Goal: Book appointment/travel/reservation

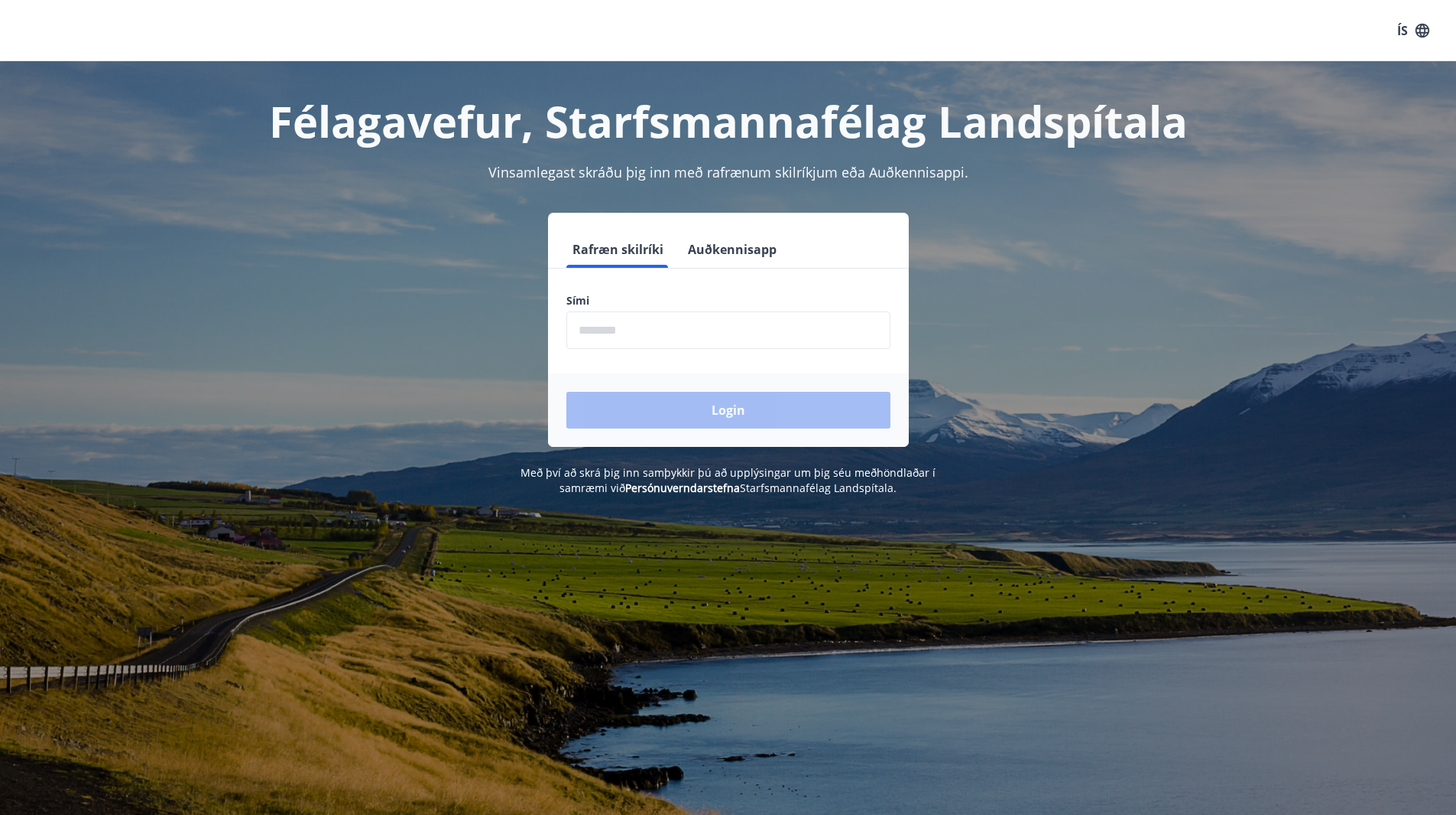
click at [649, 340] on input "phone" at bounding box center [729, 330] width 324 height 37
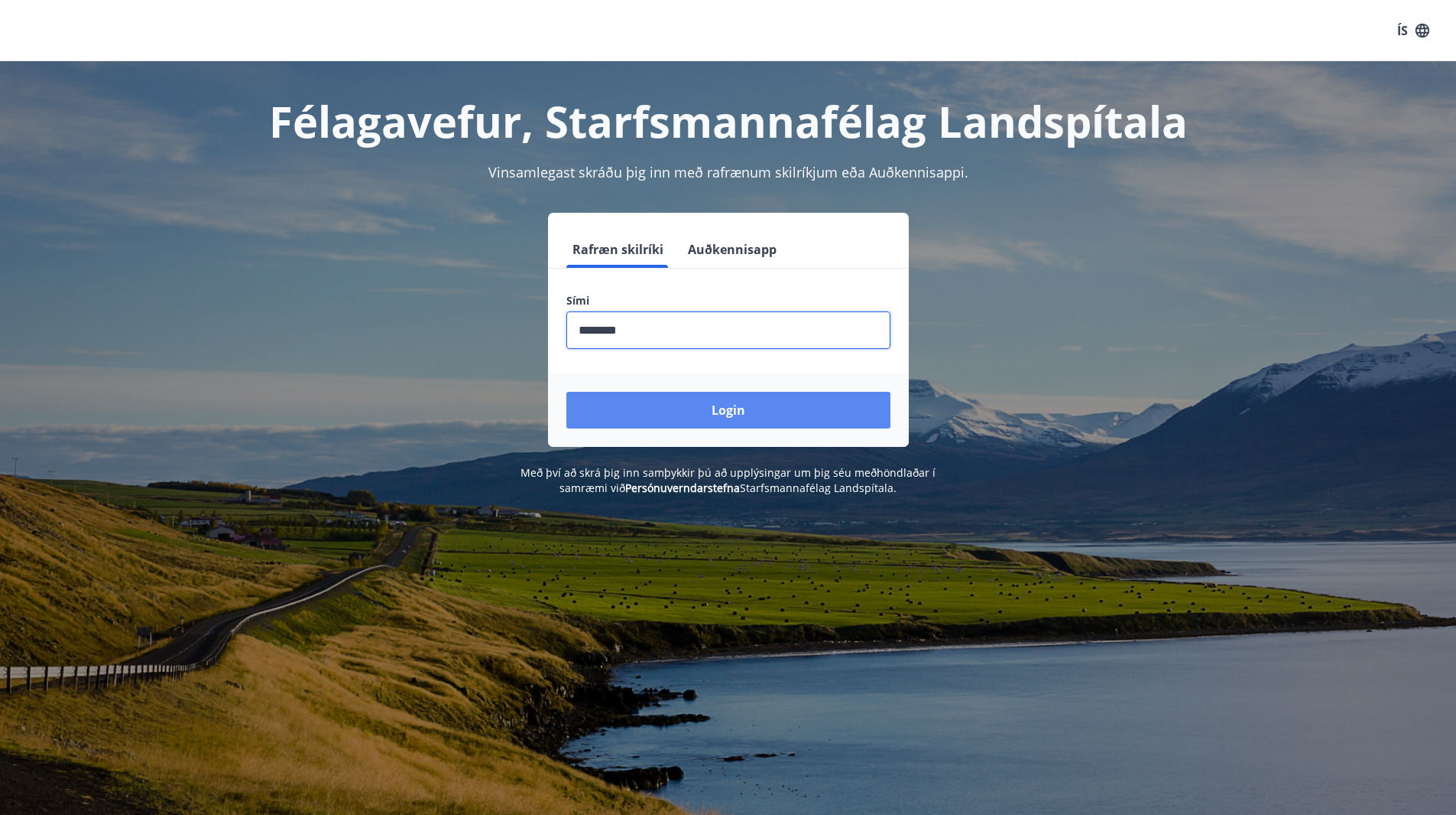
type input "********"
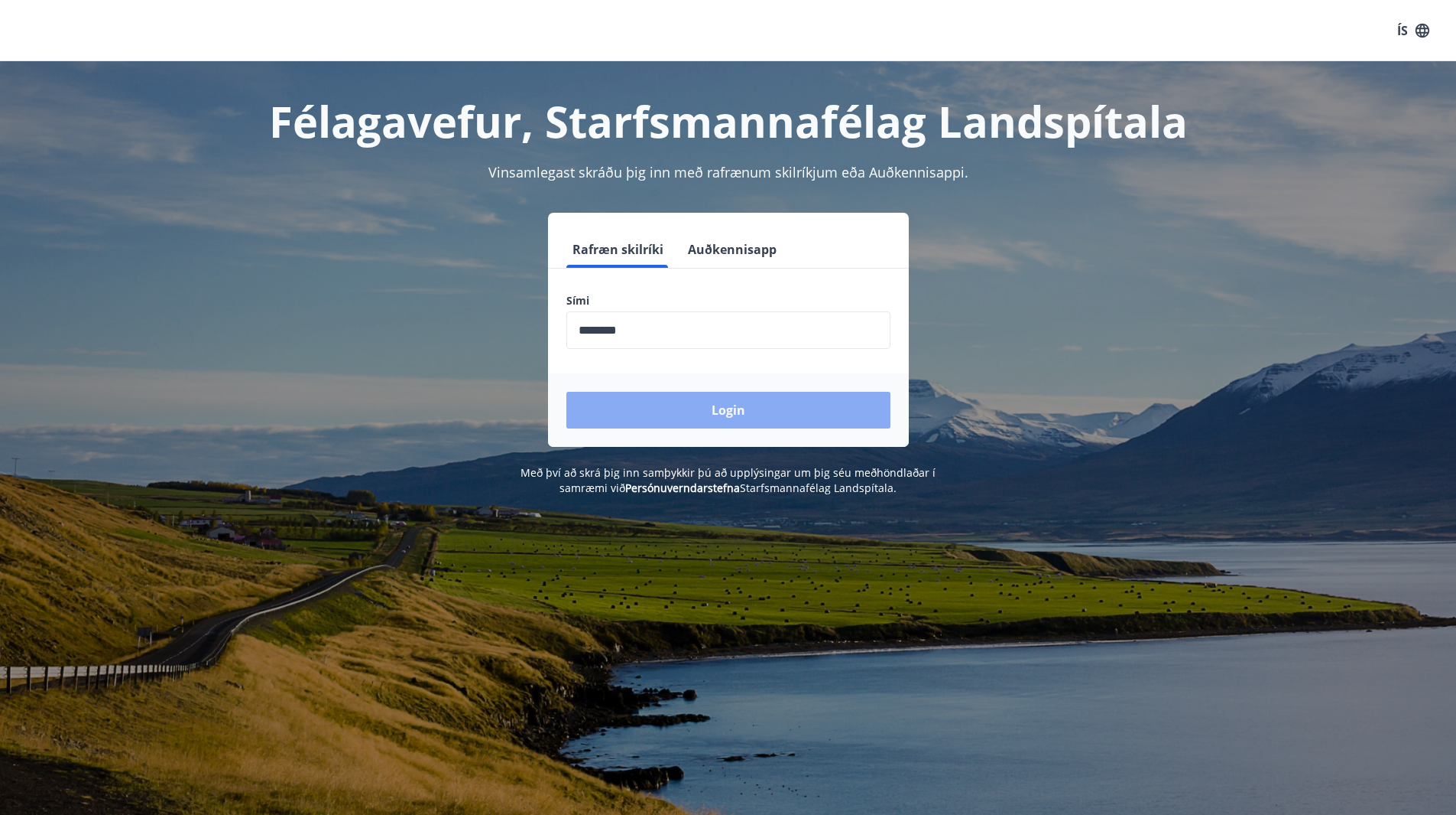
click at [745, 422] on button "Login" at bounding box center [729, 410] width 324 height 36
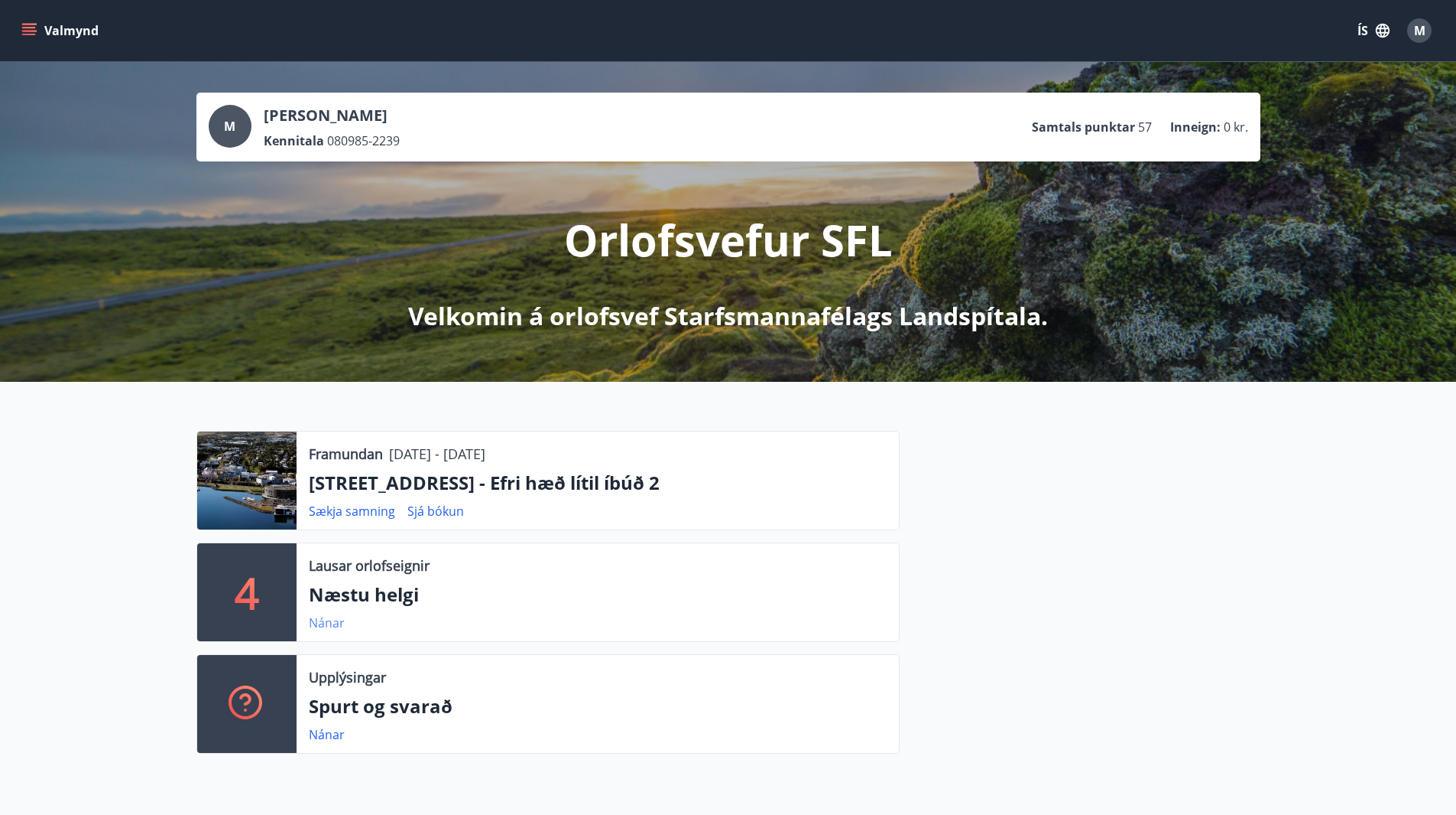
click at [327, 621] on link "Nánar" at bounding box center [326, 623] width 36 height 16
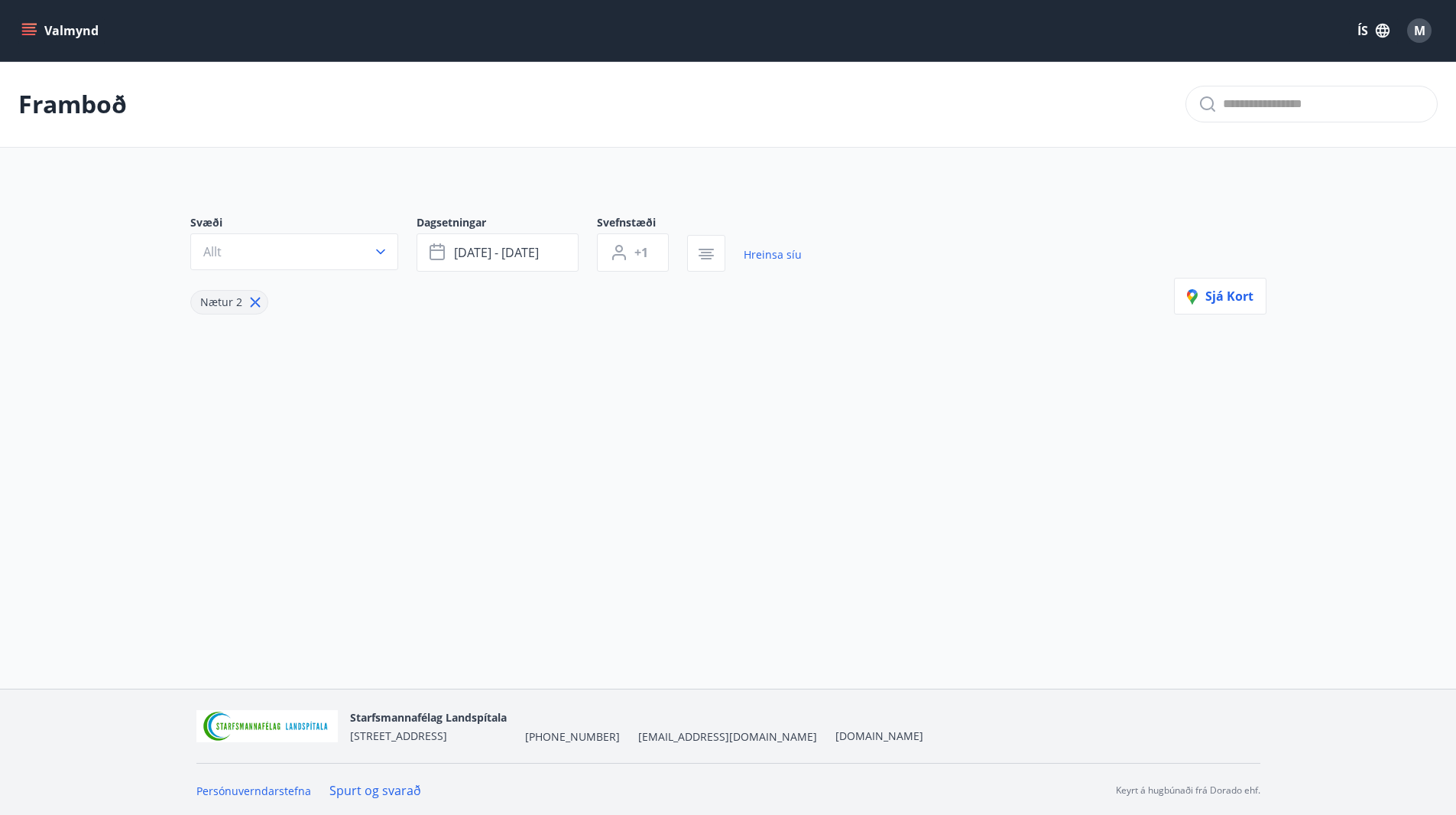
type input "*"
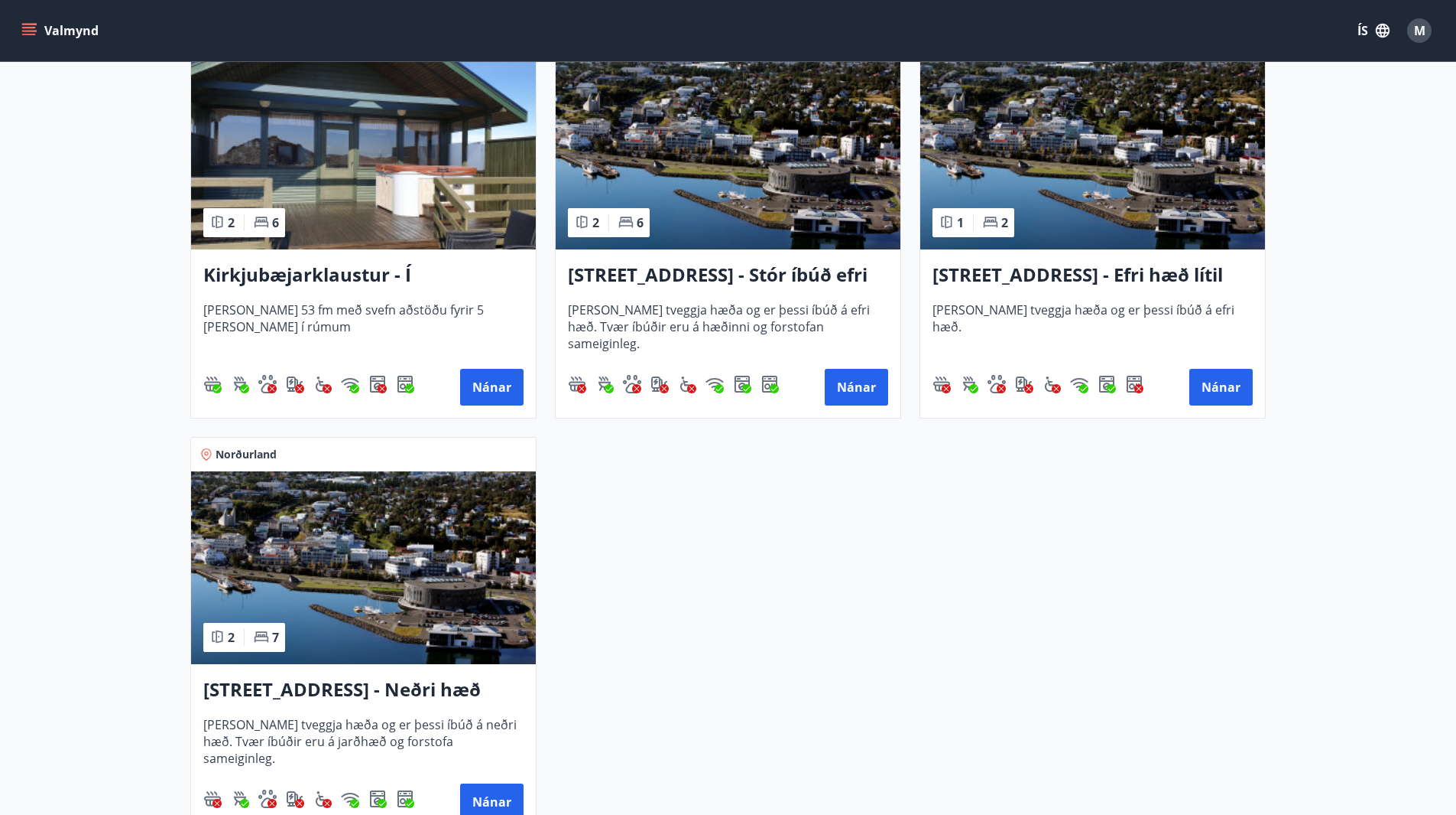
scroll to position [383, 0]
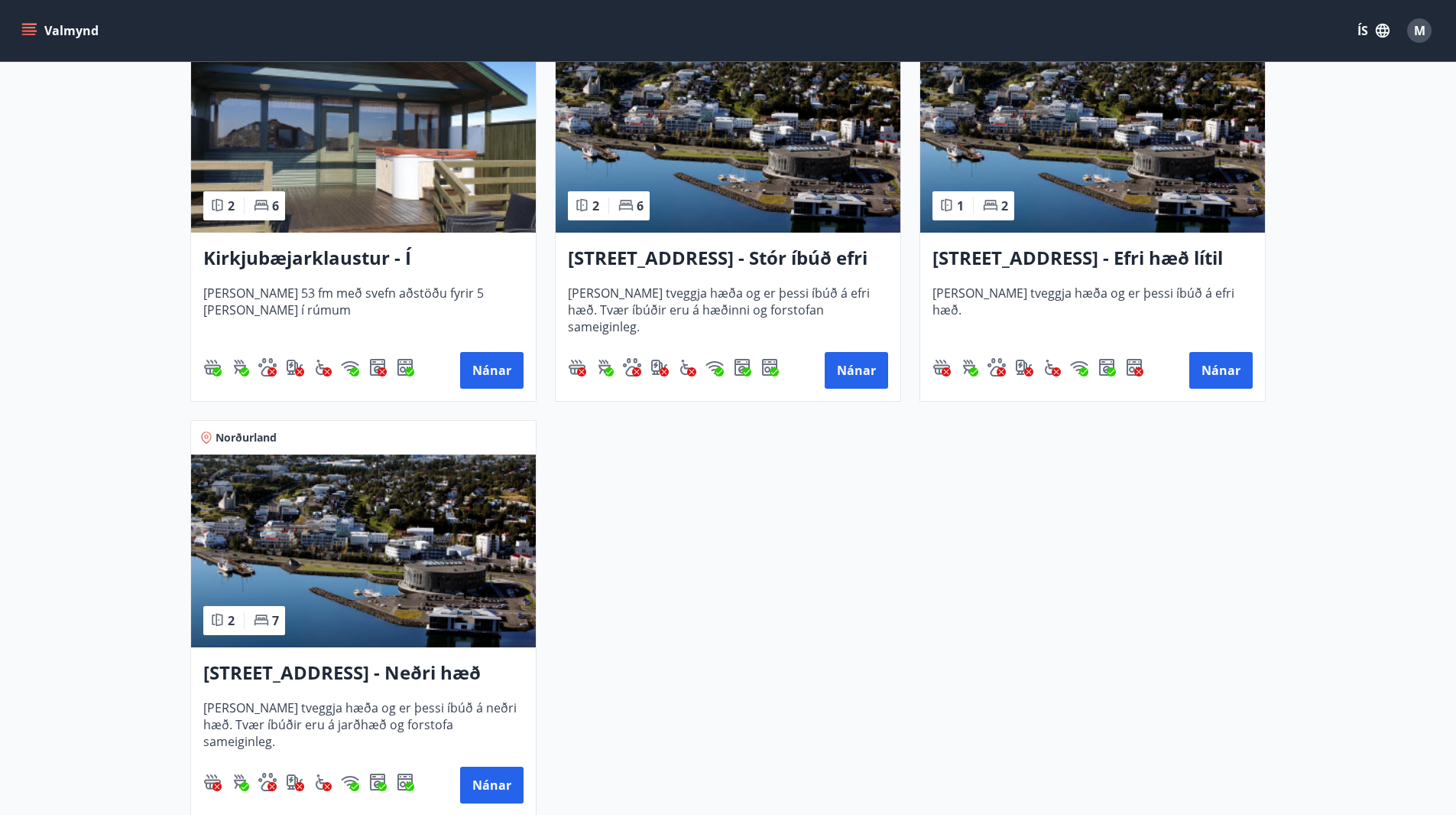
click at [683, 263] on h3 "[STREET_ADDRESS] - Stór íbúð efri hæð íbúð 1" at bounding box center [728, 259] width 321 height 27
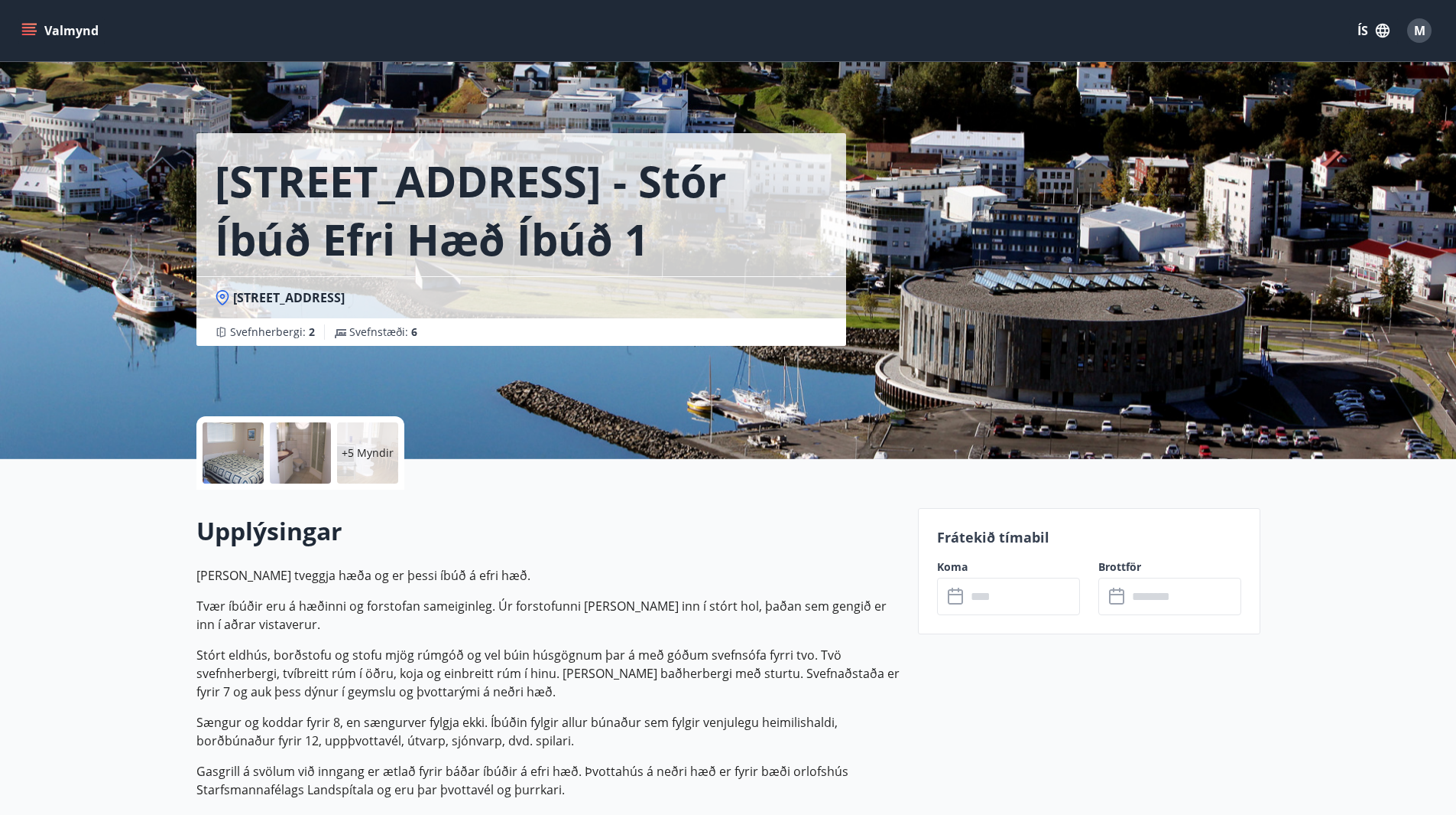
click at [963, 594] on icon at bounding box center [957, 596] width 18 height 18
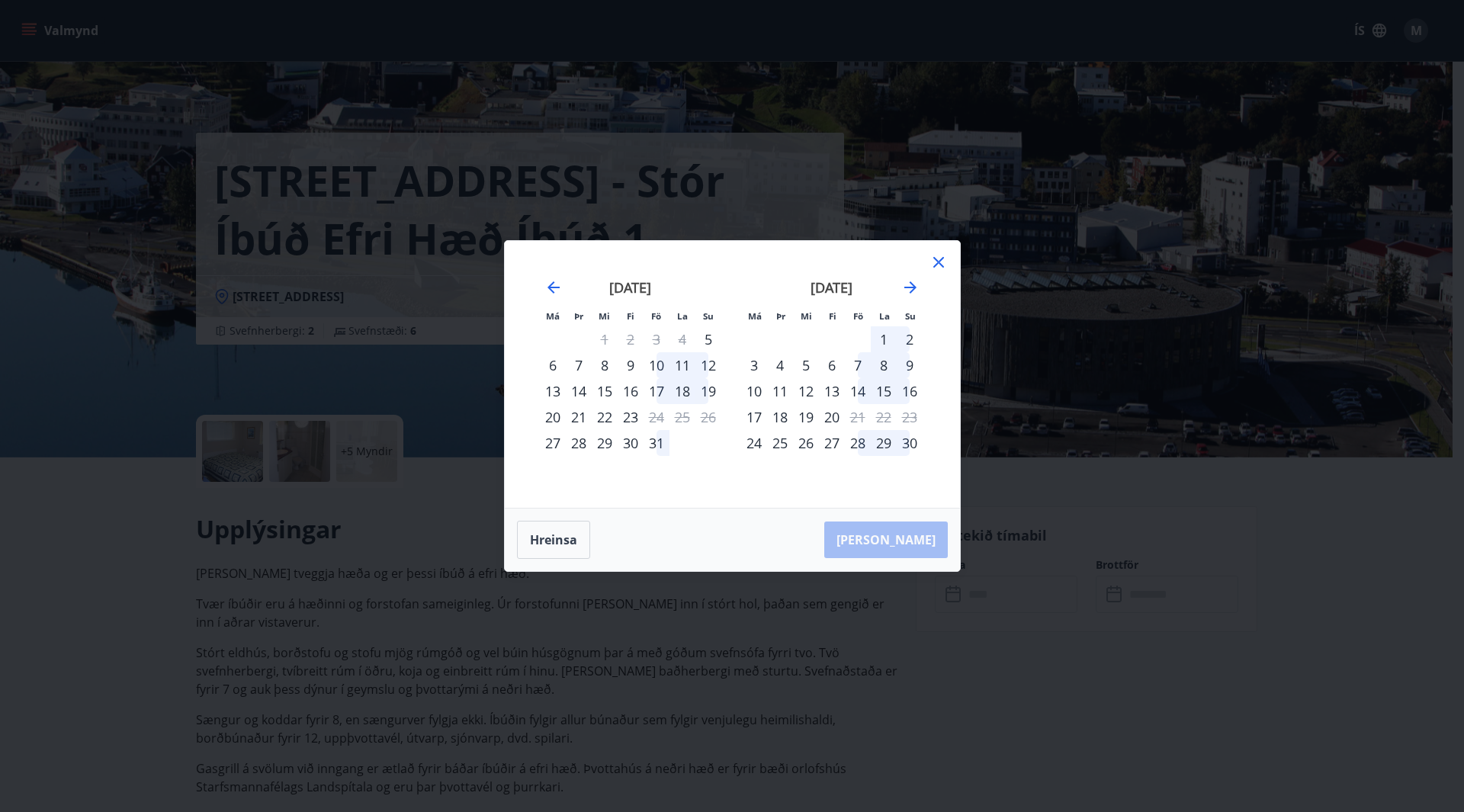
click at [653, 391] on div "17" at bounding box center [656, 391] width 26 height 26
click at [756, 393] on div "10" at bounding box center [754, 391] width 26 height 26
click at [883, 338] on div "1" at bounding box center [883, 339] width 26 height 26
click at [910, 282] on icon "Move forward to switch to the next month." at bounding box center [910, 287] width 12 height 12
click at [862, 360] on div "12" at bounding box center [858, 365] width 26 height 26
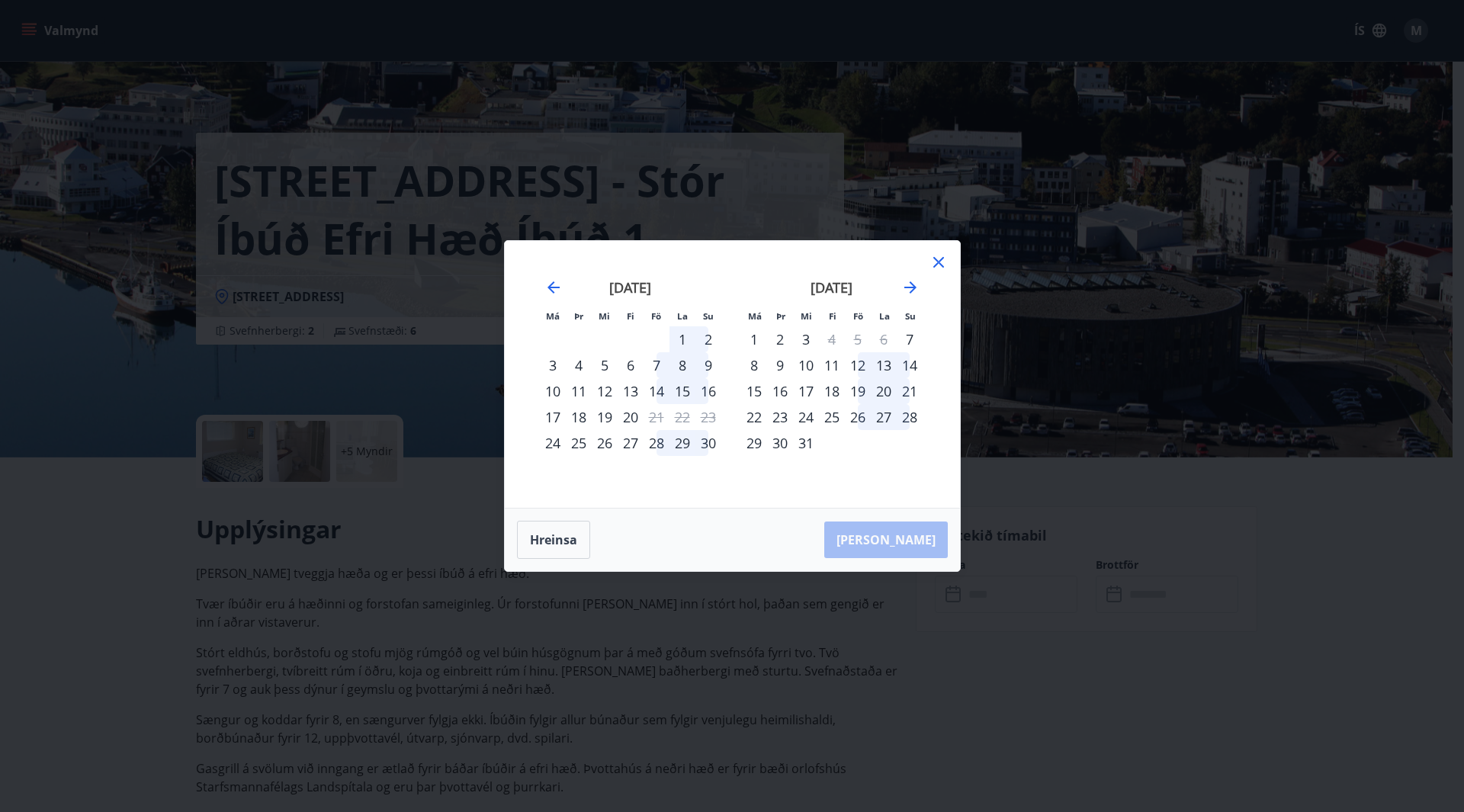
click at [887, 364] on div "13" at bounding box center [883, 365] width 26 height 26
click at [902, 368] on div "14" at bounding box center [910, 365] width 26 height 26
drag, startPoint x: 855, startPoint y: 412, endPoint x: 846, endPoint y: 421, distance: 12.7
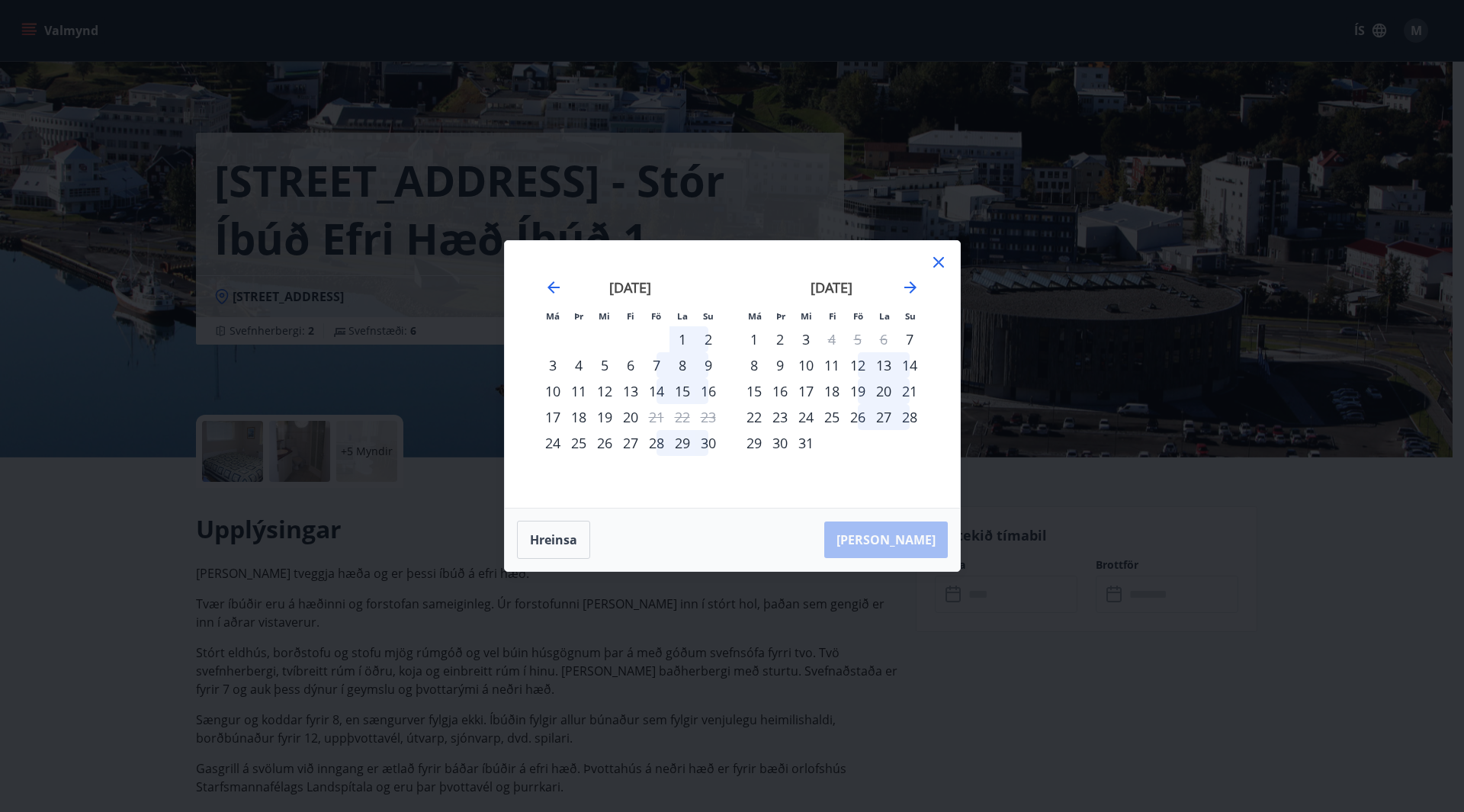
click at [854, 414] on div "26" at bounding box center [858, 417] width 26 height 26
drag, startPoint x: 842, startPoint y: 415, endPoint x: 818, endPoint y: 417, distance: 24.1
click at [833, 415] on div "25" at bounding box center [832, 417] width 26 height 26
drag, startPoint x: 818, startPoint y: 417, endPoint x: 789, endPoint y: 421, distance: 29.3
click at [816, 418] on div "24" at bounding box center [806, 417] width 26 height 26
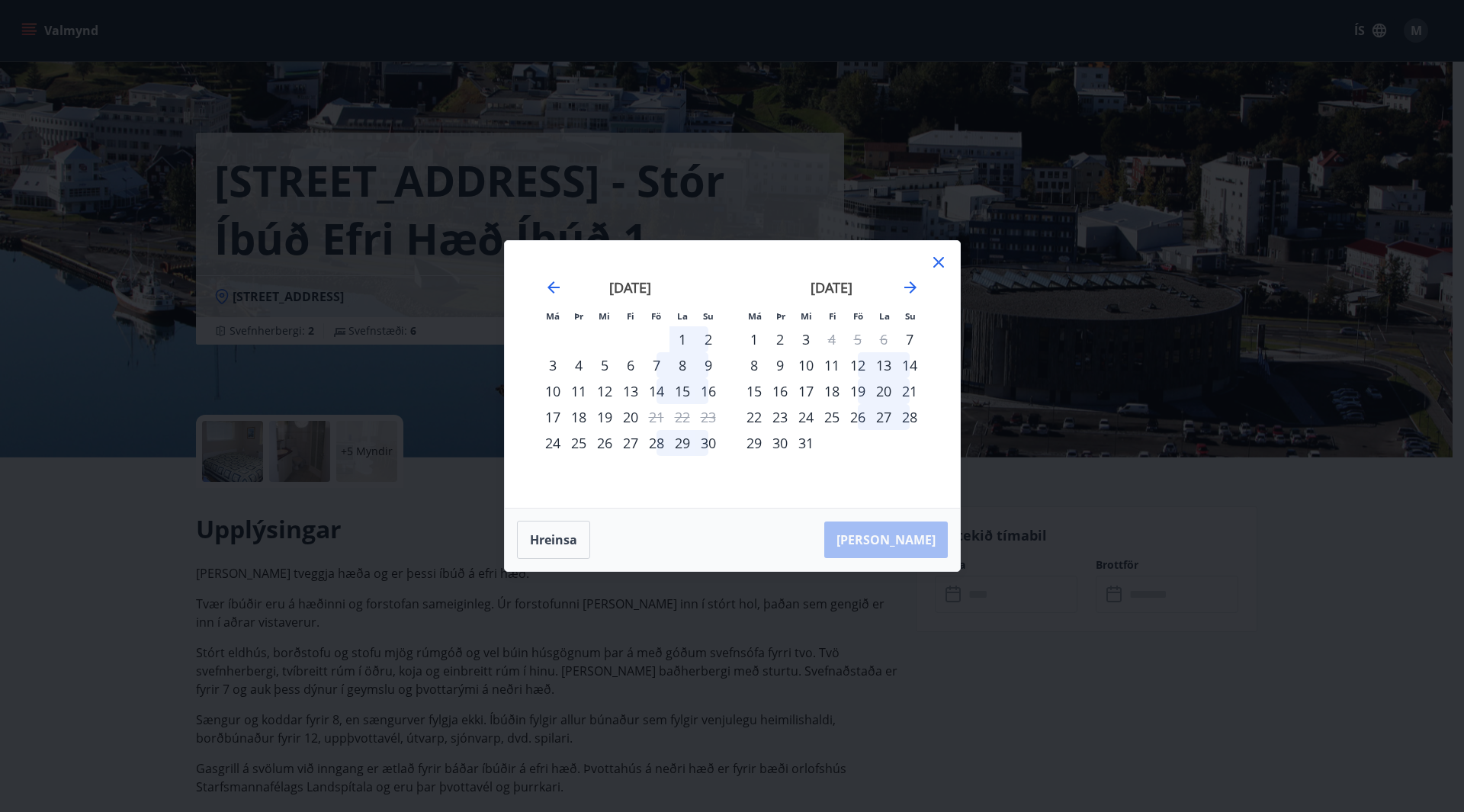
drag, startPoint x: 784, startPoint y: 423, endPoint x: 774, endPoint y: 424, distance: 10.0
click at [783, 423] on div "23" at bounding box center [780, 417] width 26 height 26
click at [941, 262] on icon at bounding box center [939, 262] width 18 height 18
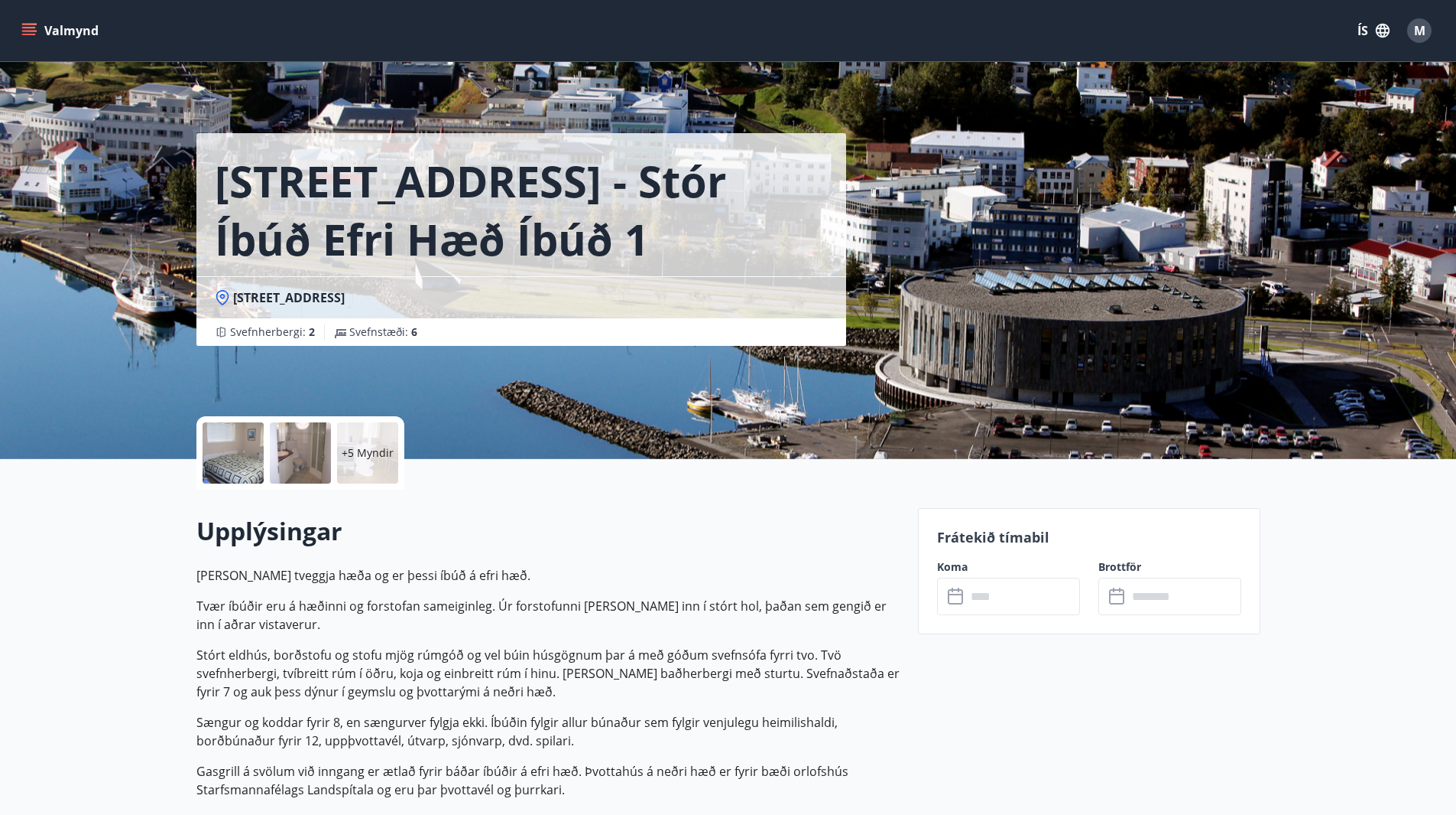
scroll to position [3, 0]
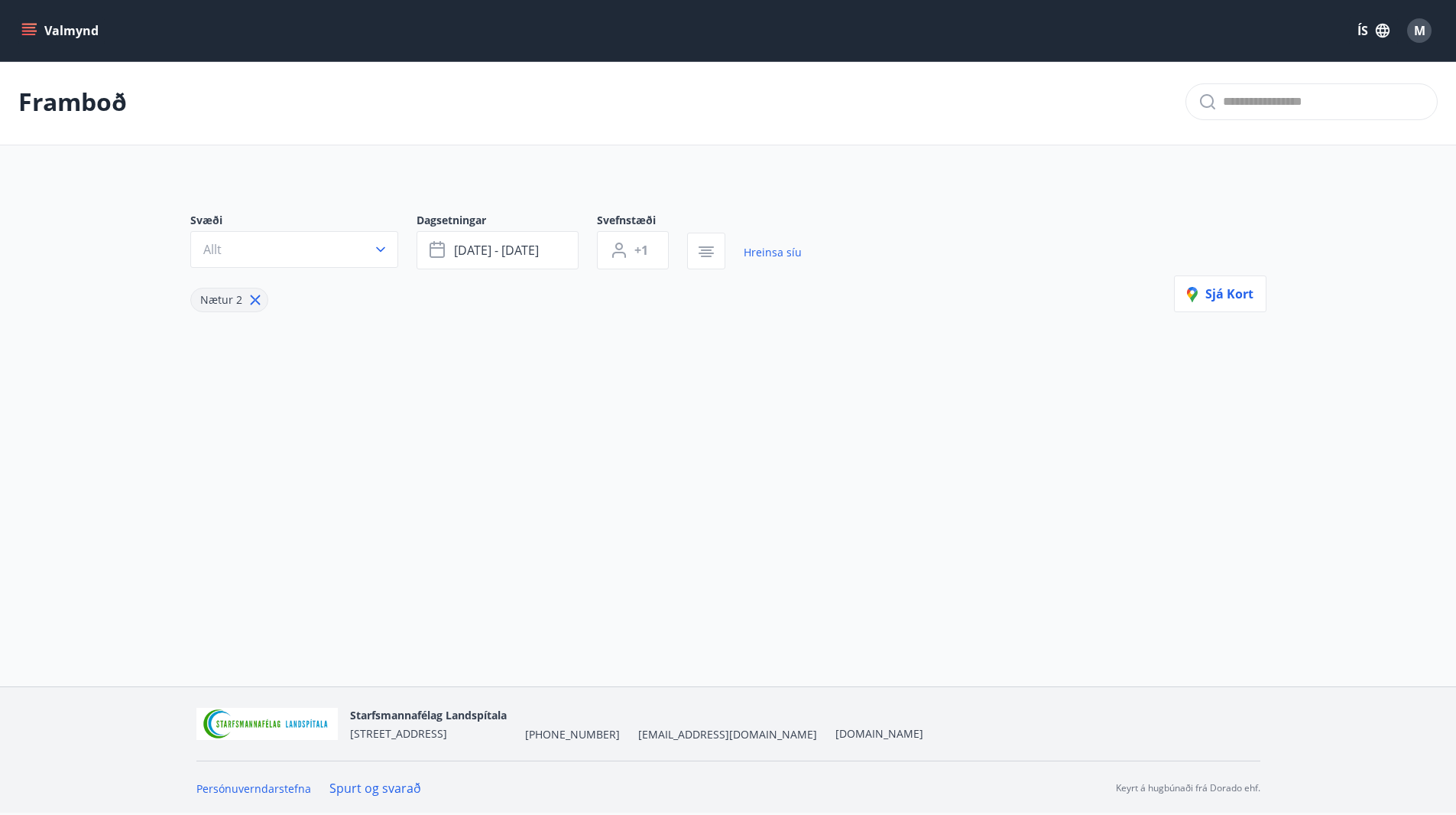
type input "*"
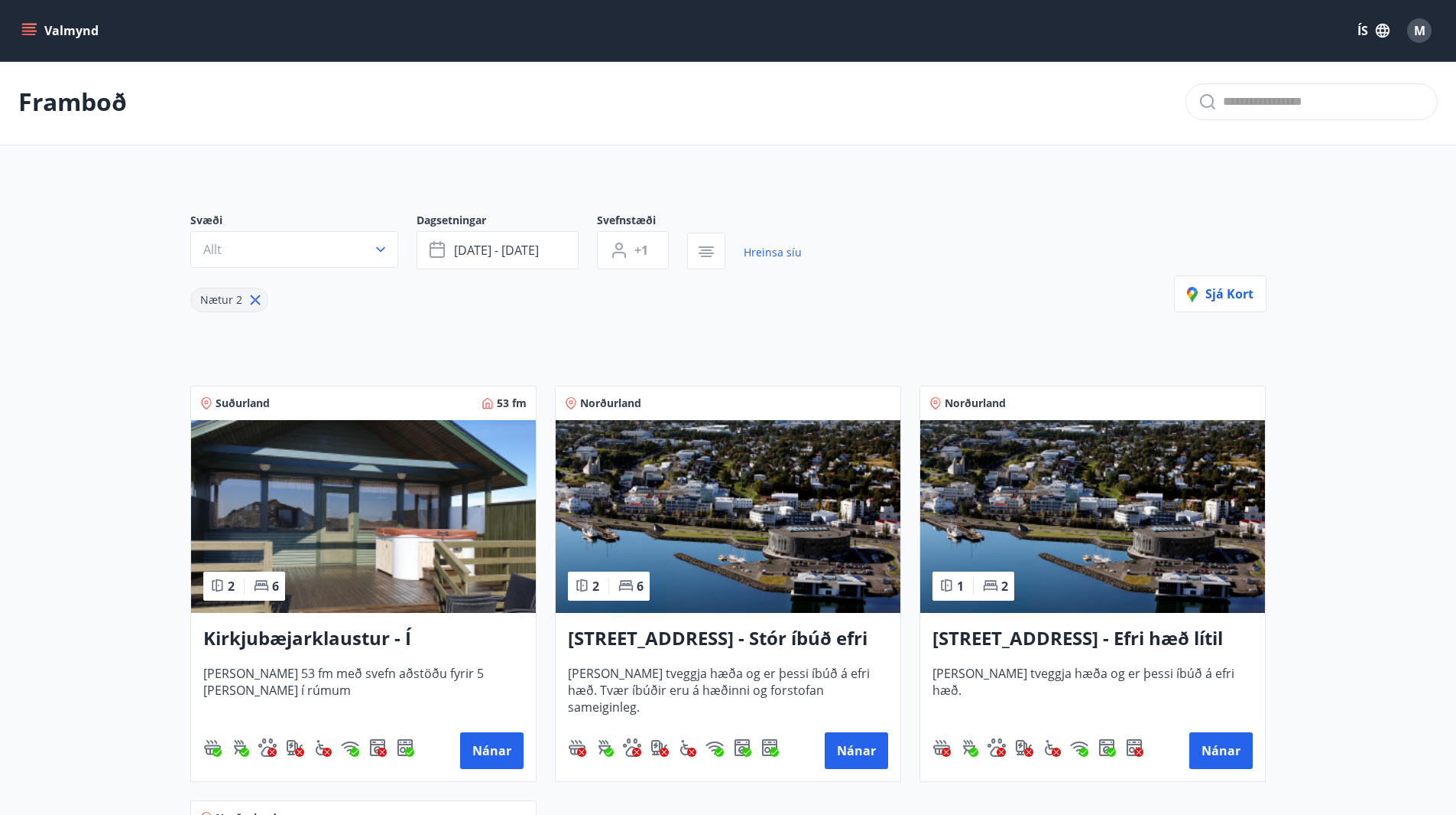
click at [39, 30] on button "Valmynd" at bounding box center [61, 30] width 87 height 27
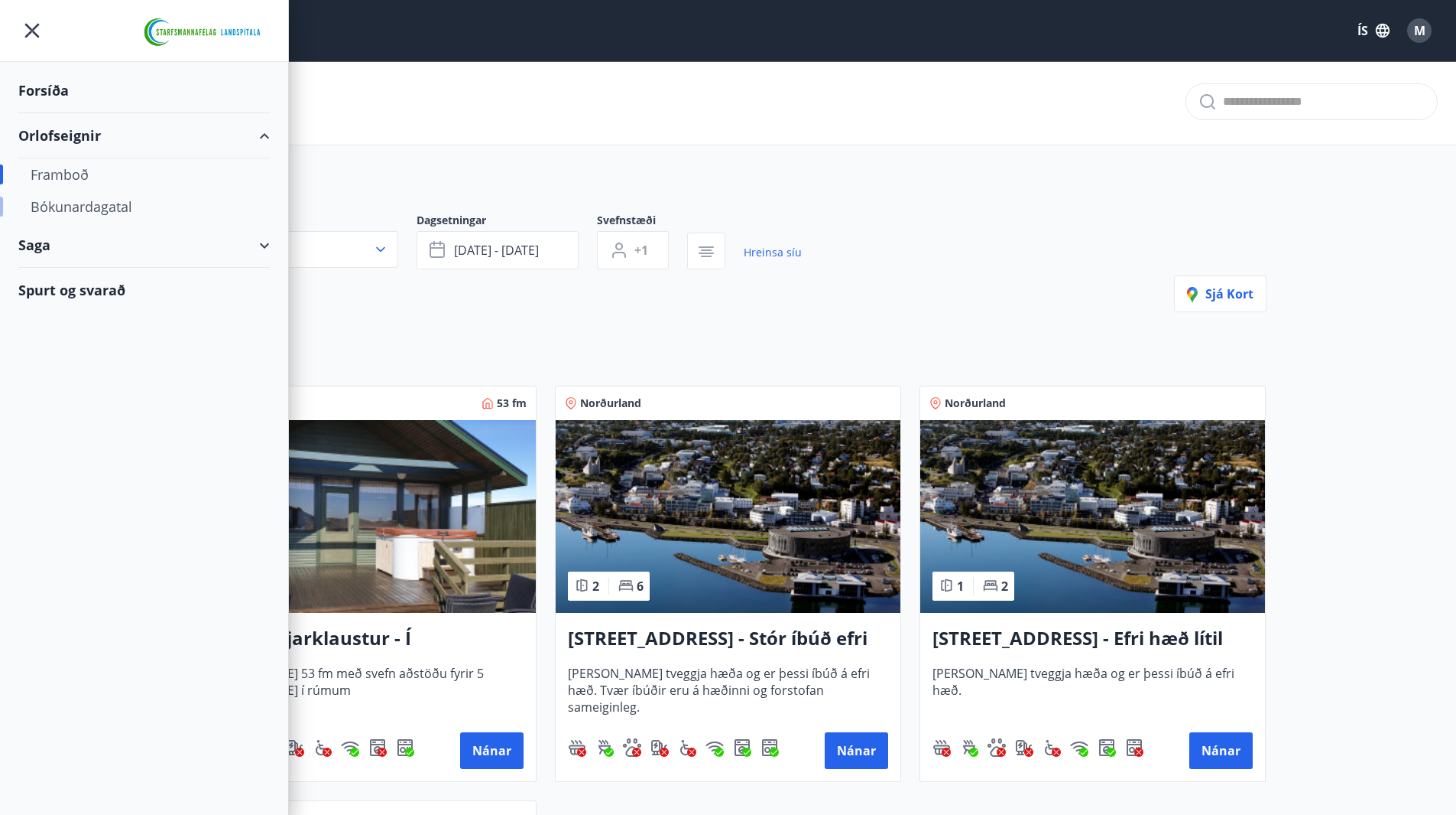
click at [108, 211] on div "Bókunardagatal" at bounding box center [144, 206] width 227 height 32
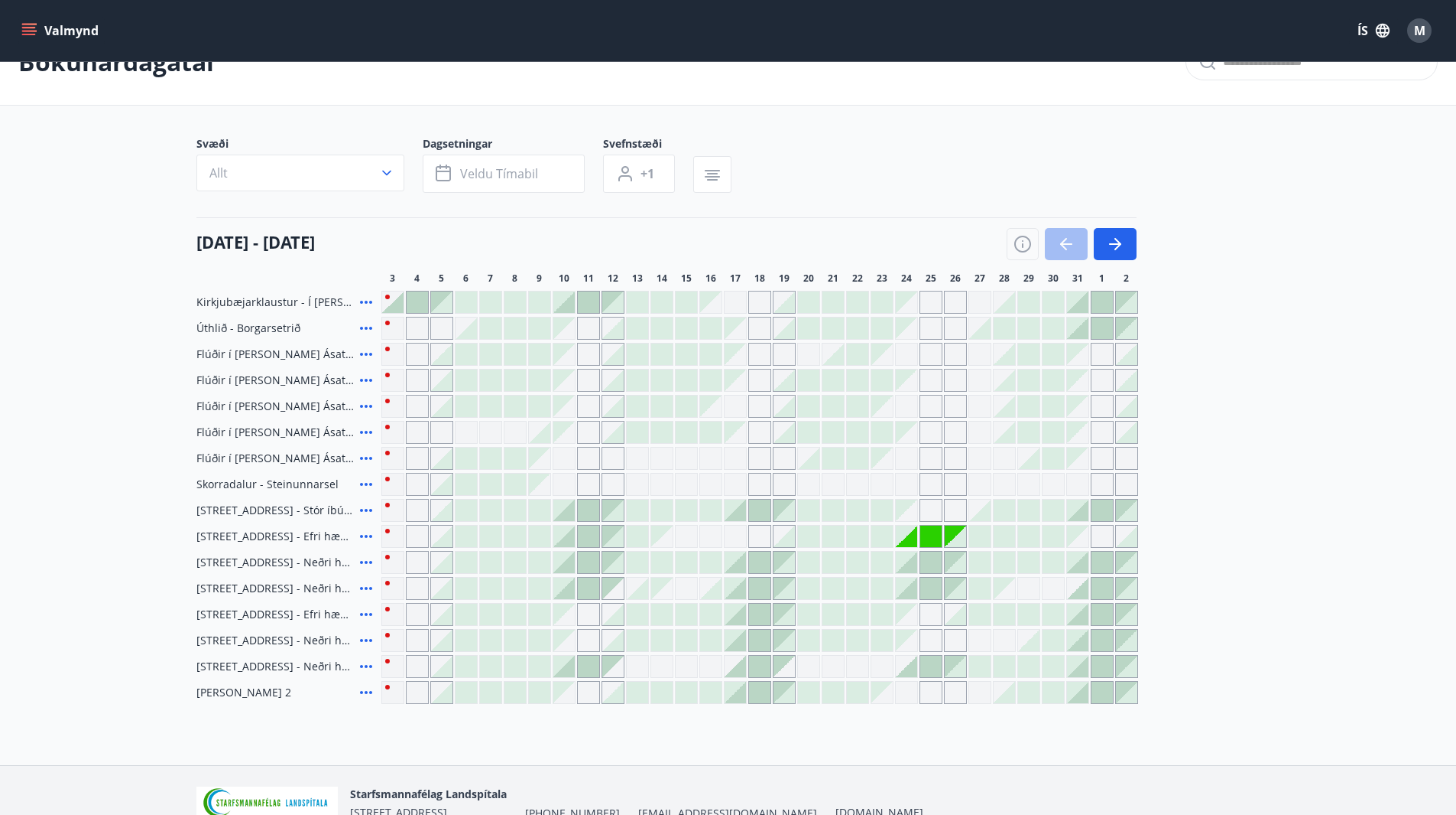
scroll to position [78, 0]
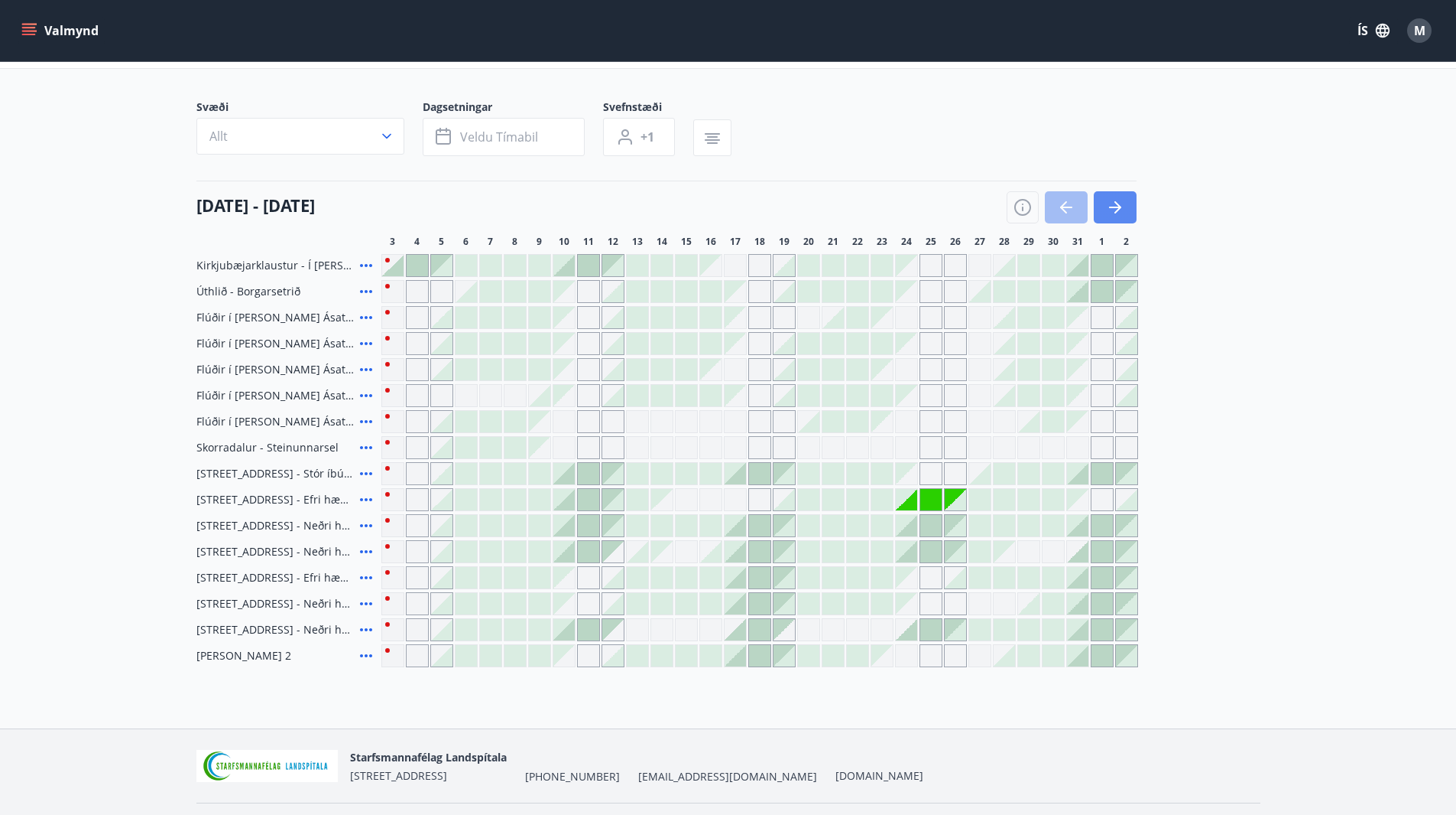
click at [1115, 206] on icon "button" at bounding box center [1115, 207] width 18 height 18
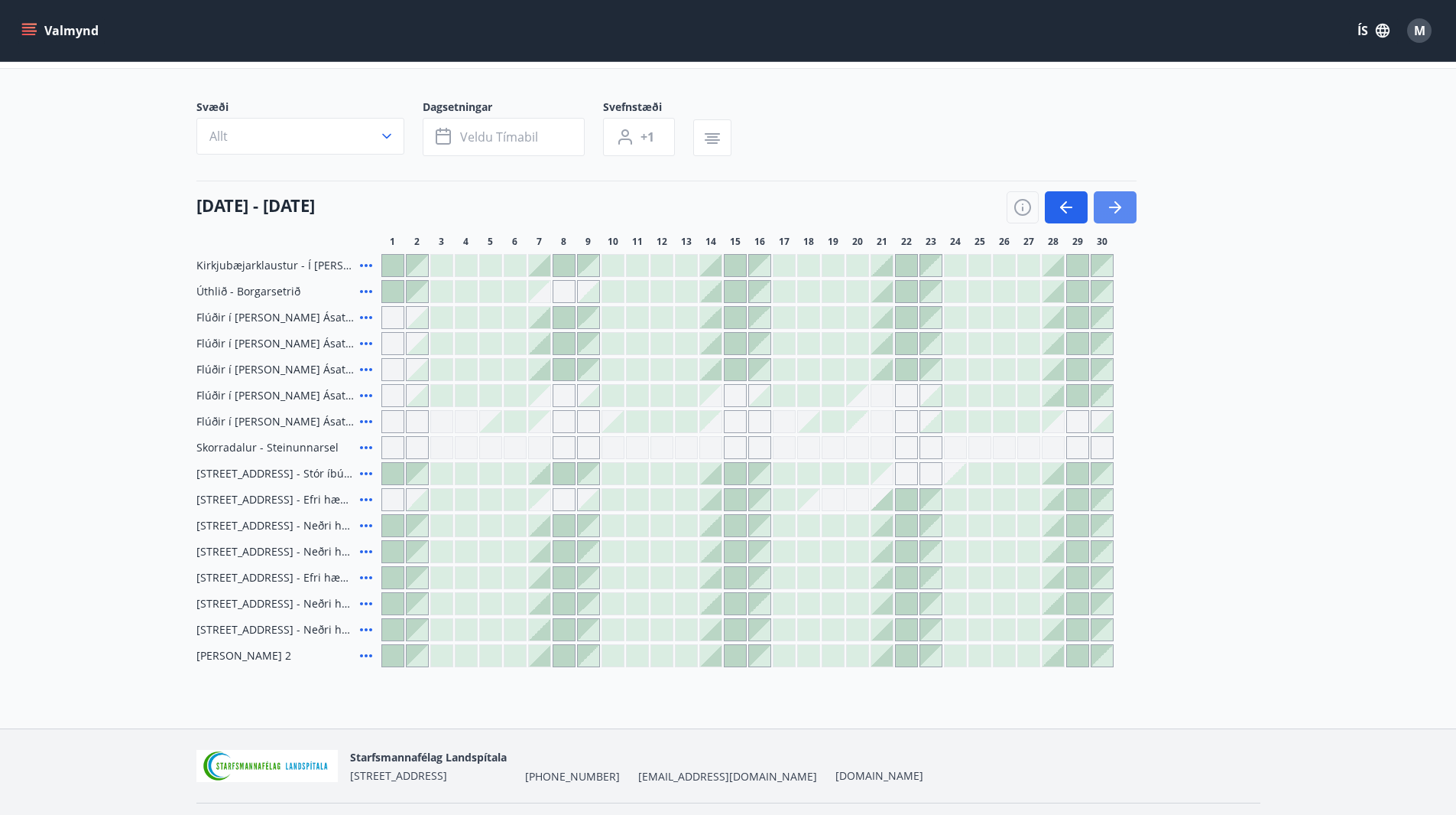
click at [1115, 206] on icon "button" at bounding box center [1115, 207] width 18 height 18
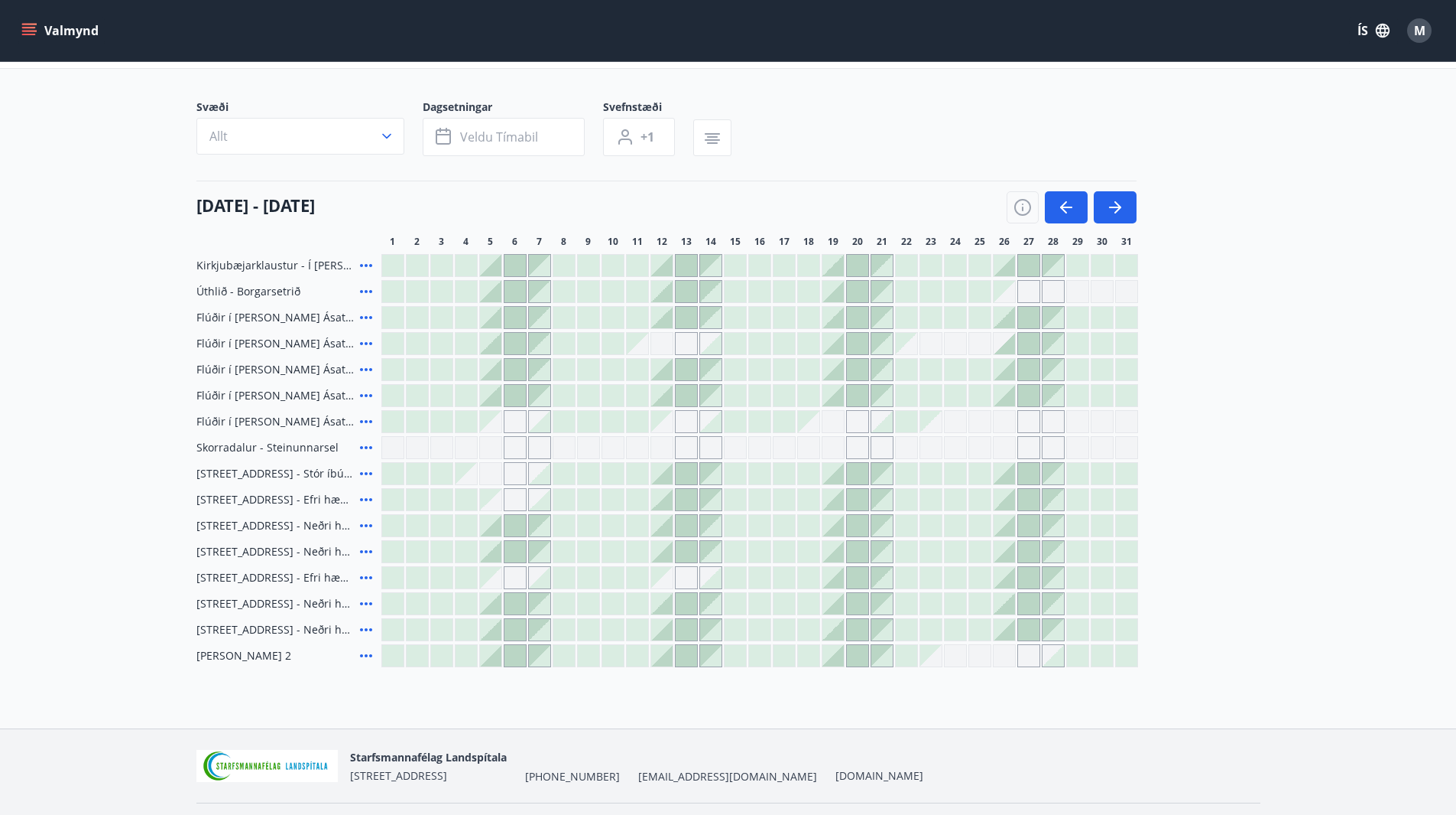
click at [914, 471] on div at bounding box center [906, 473] width 21 height 21
click at [944, 466] on div at bounding box center [760, 473] width 757 height 23
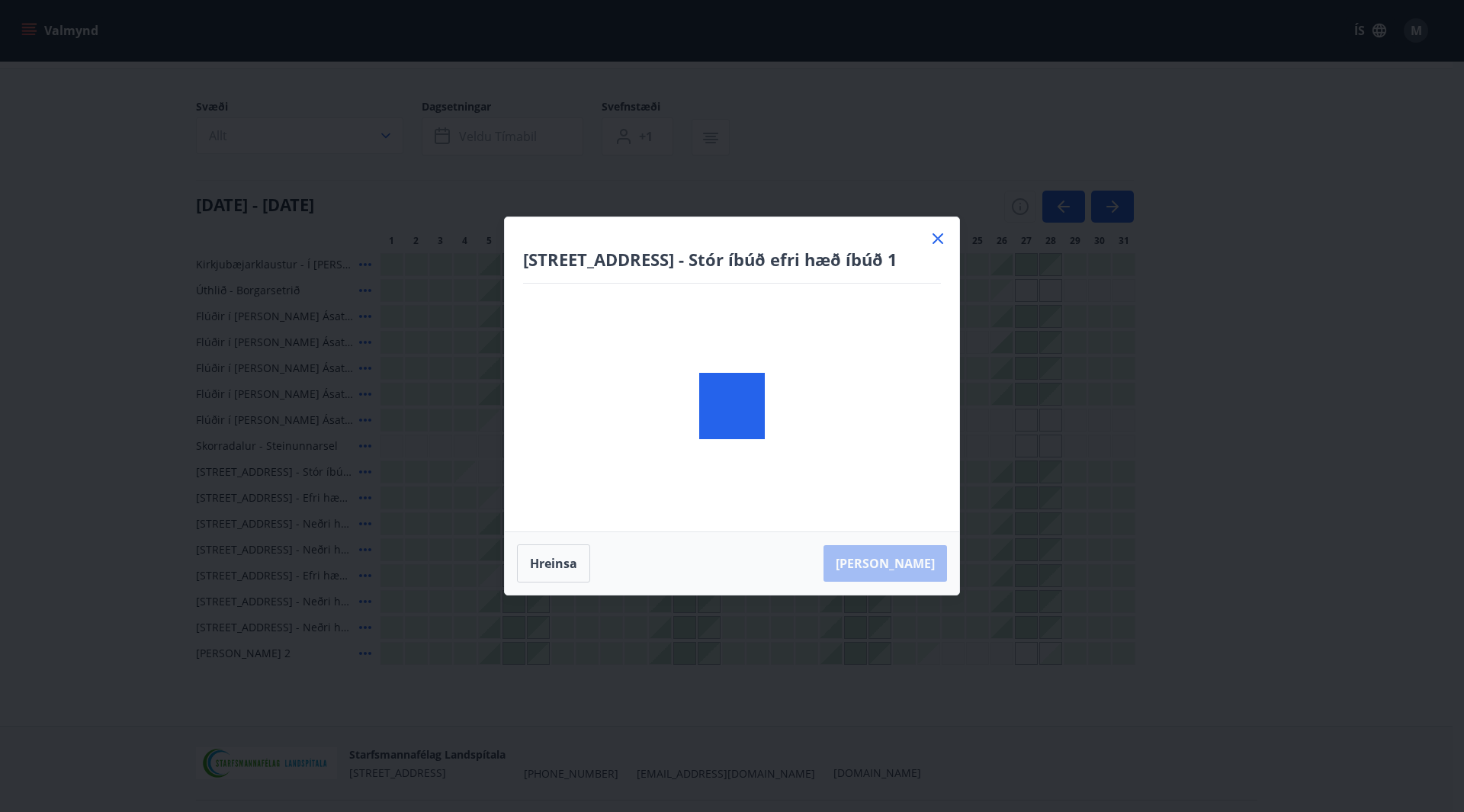
click at [1004, 472] on div "[STREET_ADDRESS] - Stór íbúð efri hæð íbúð 1 Hreinsa Taka Frá" at bounding box center [732, 406] width 1464 height 812
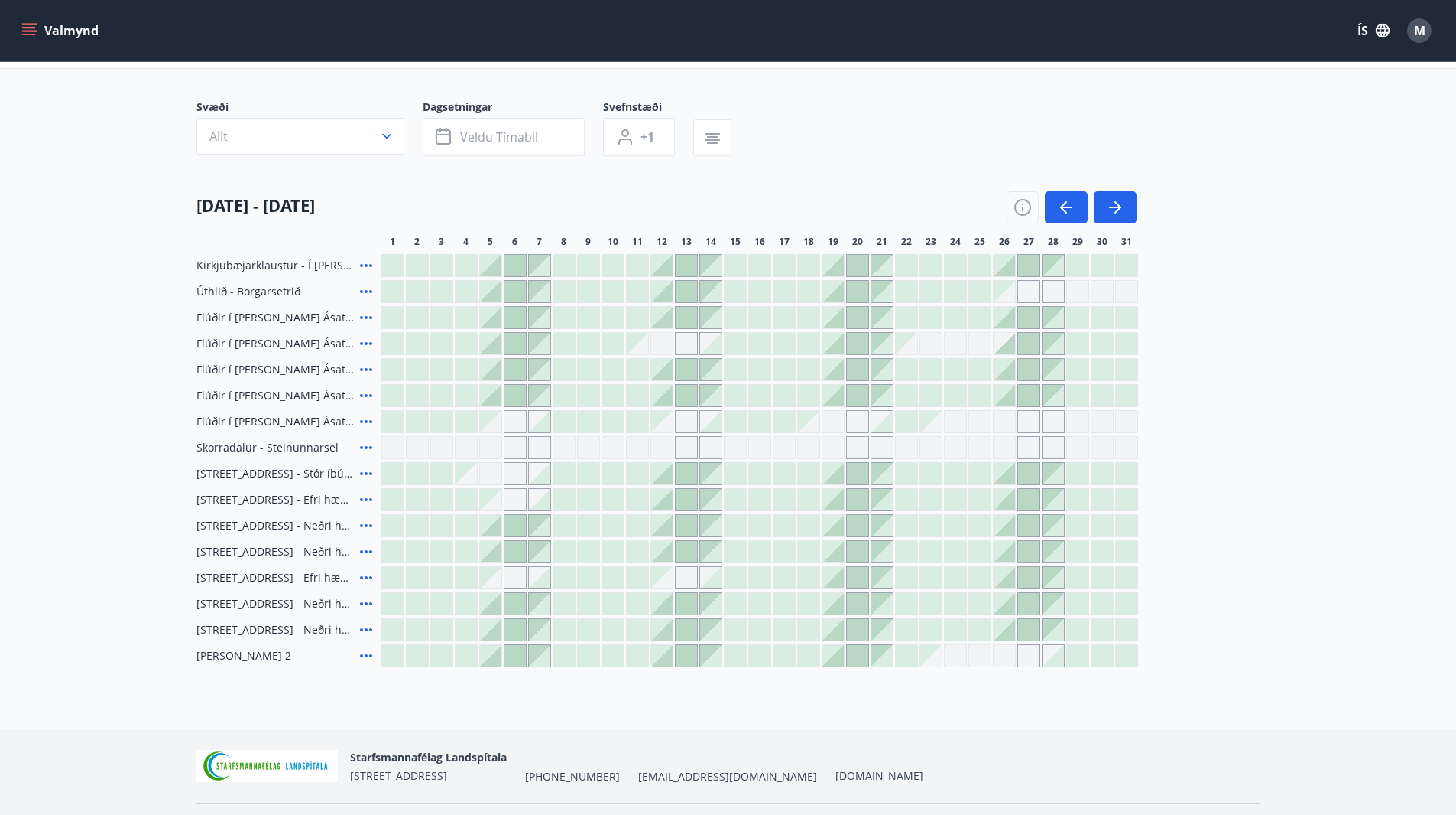
click at [922, 474] on div at bounding box center [930, 473] width 21 height 21
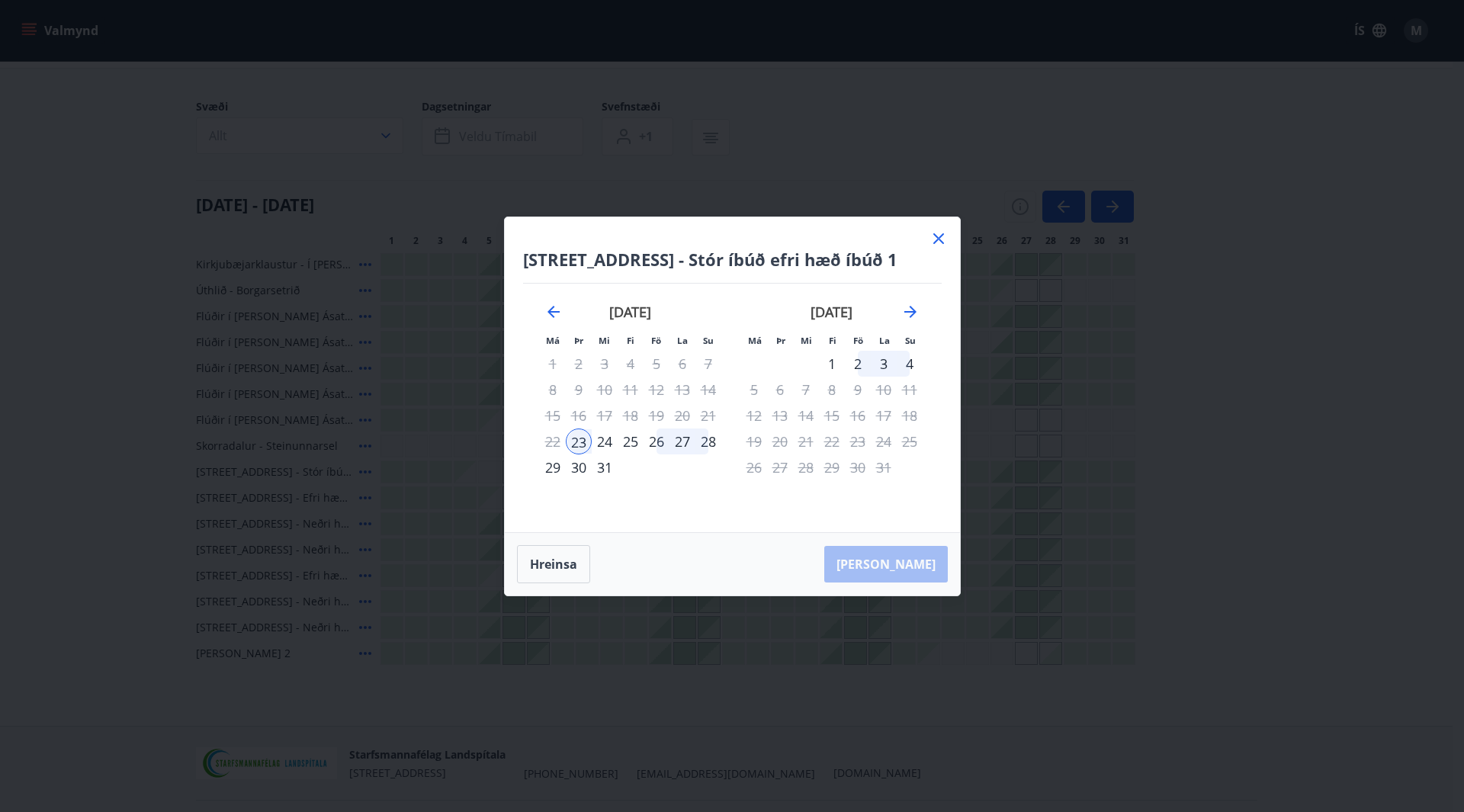
click at [659, 443] on div "26" at bounding box center [656, 441] width 26 height 26
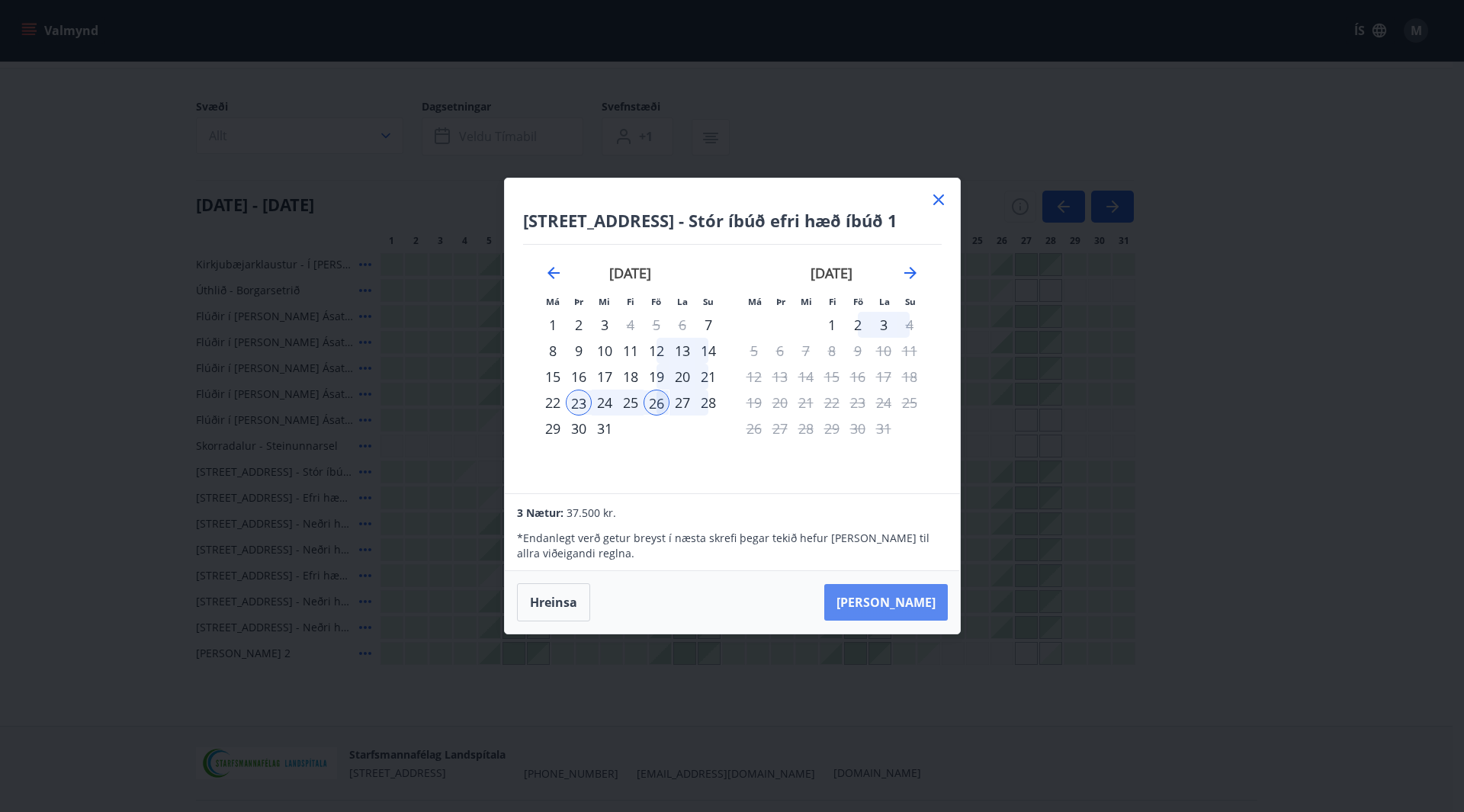
click at [913, 604] on button "[PERSON_NAME]" at bounding box center [886, 602] width 124 height 36
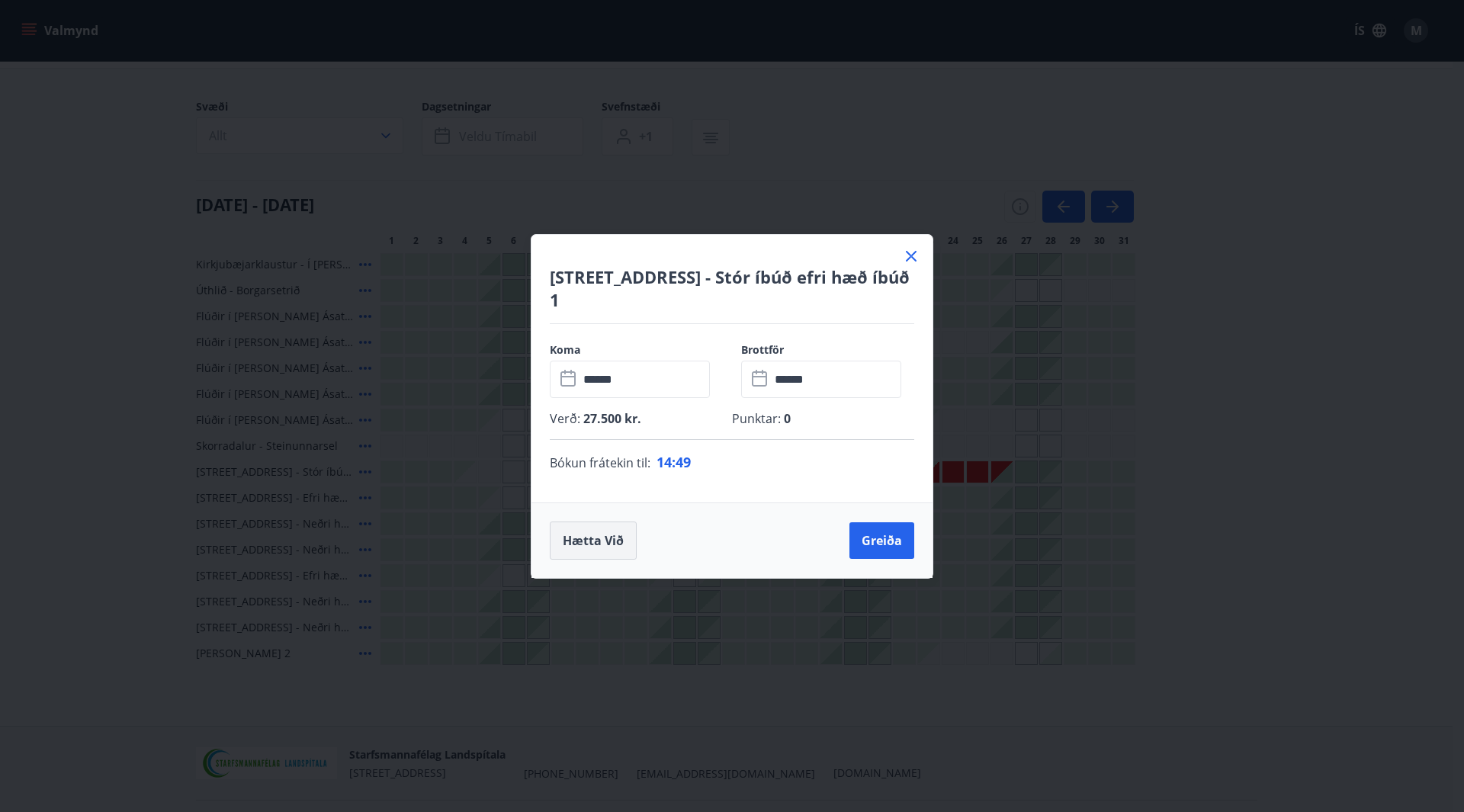
click at [580, 538] on button "Hætta við" at bounding box center [593, 540] width 87 height 38
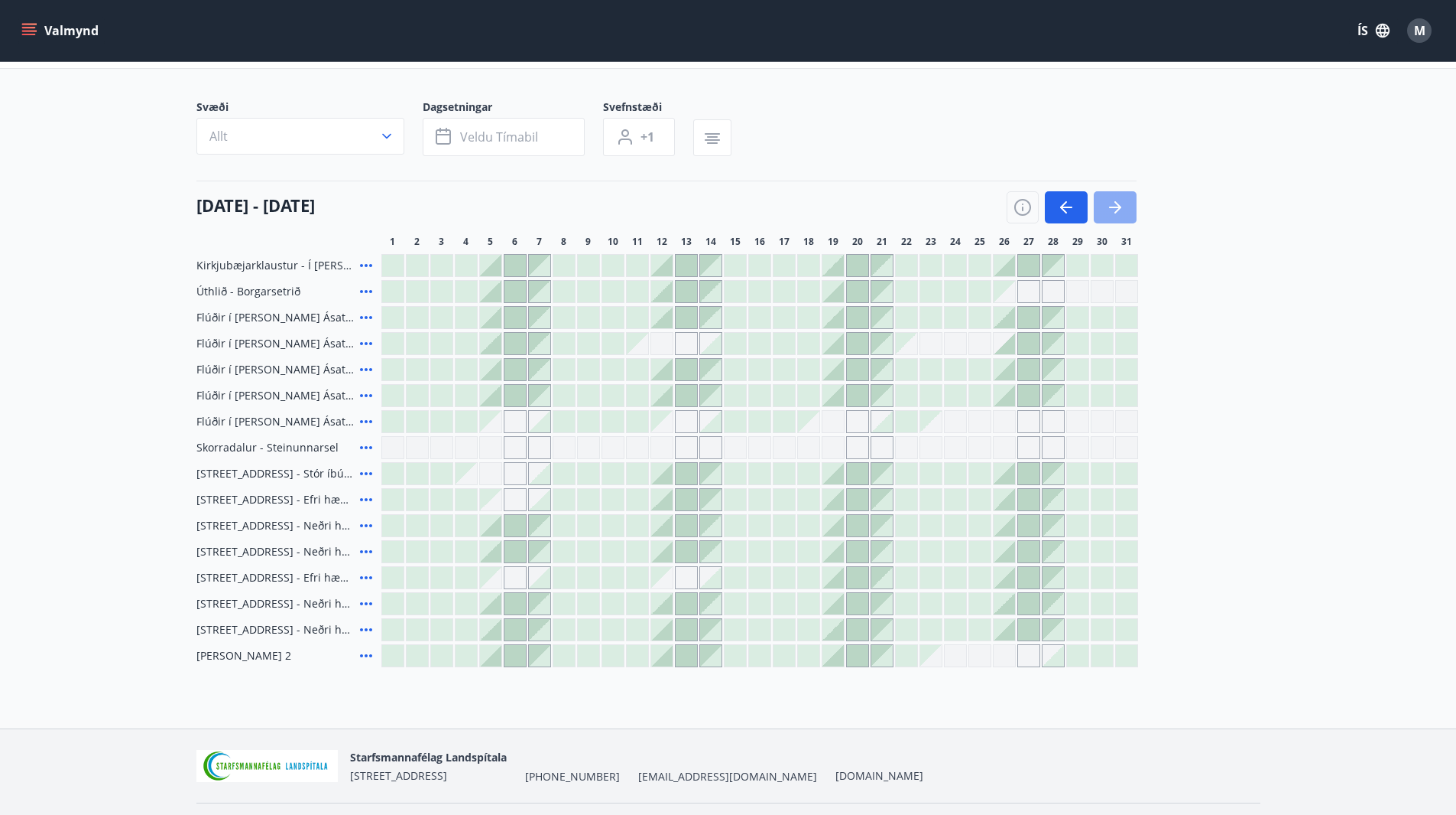
click at [1121, 202] on icon "button" at bounding box center [1115, 207] width 18 height 18
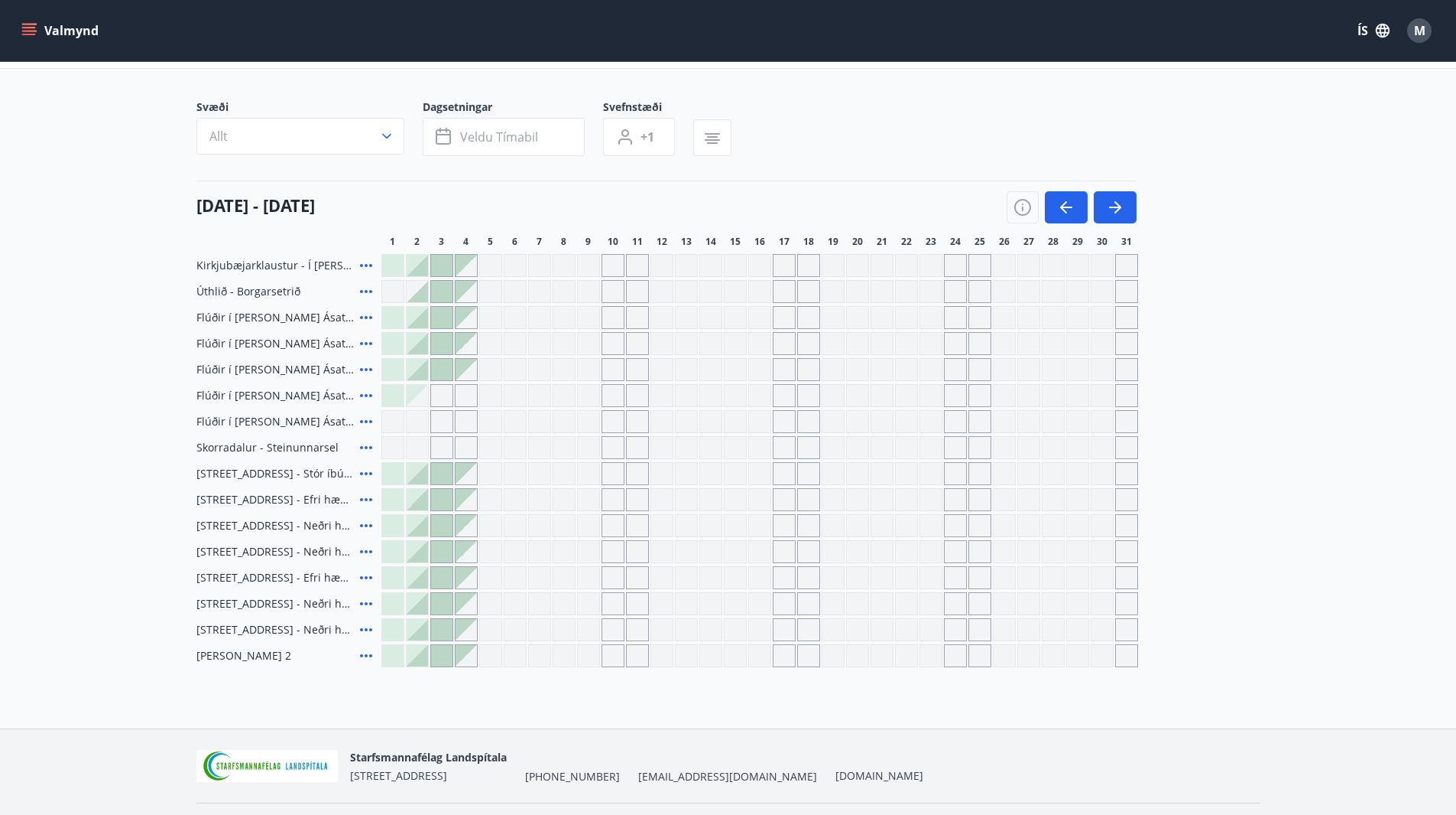
click at [32, 36] on icon "menu" at bounding box center [28, 35] width 14 height 2
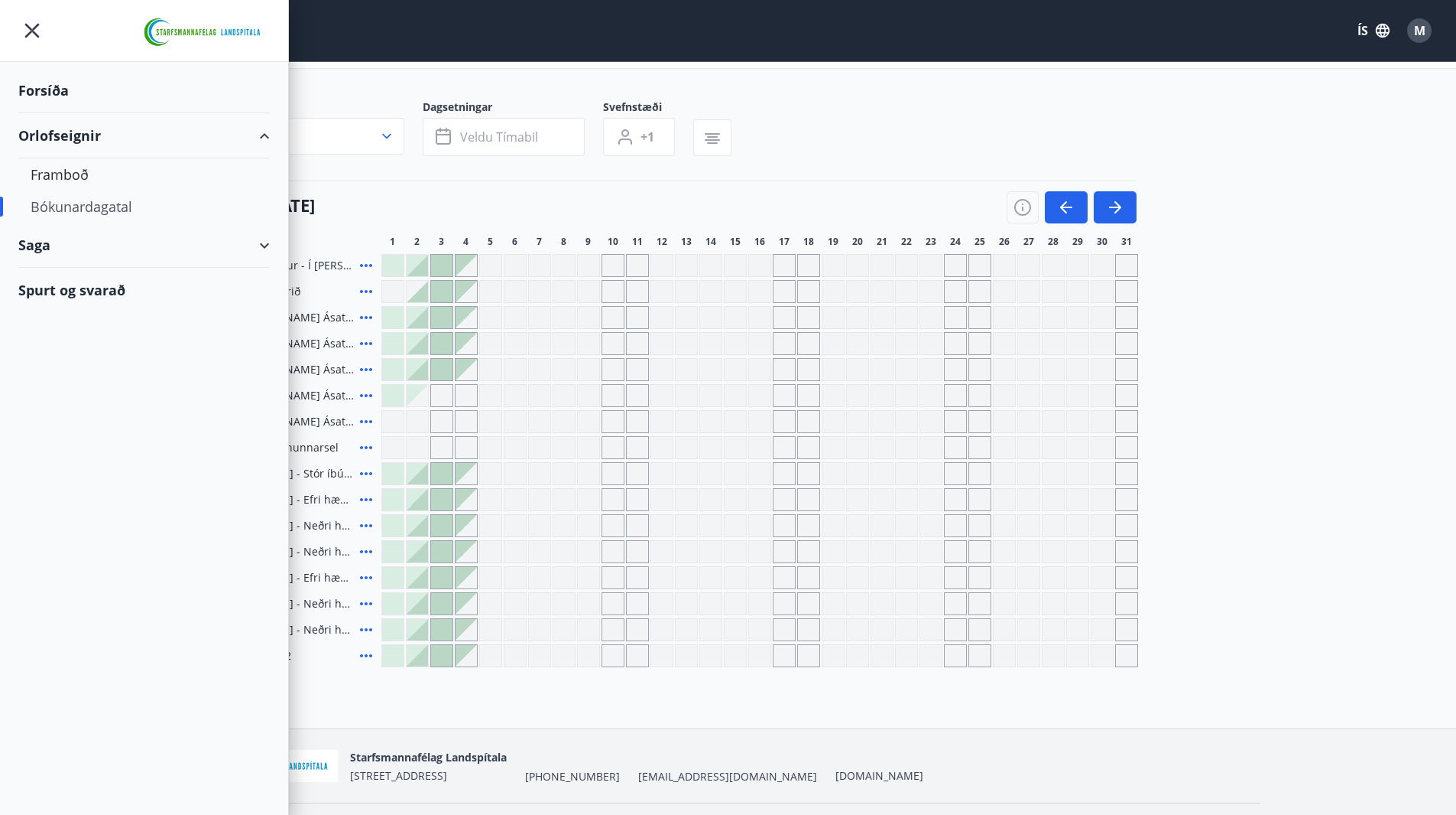
click at [107, 294] on div "Spurt og svarað" at bounding box center [144, 290] width 251 height 45
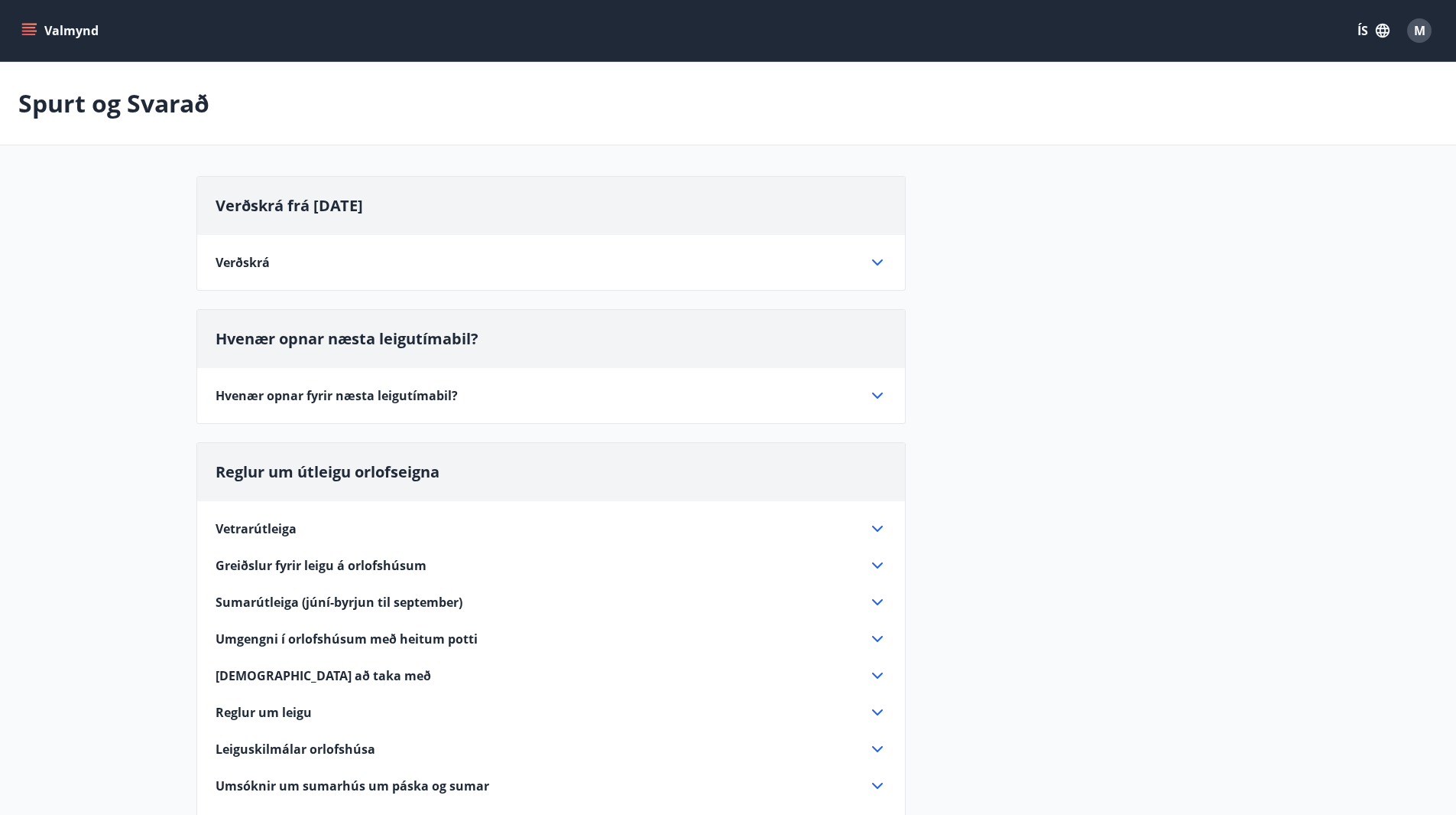
click at [877, 263] on icon at bounding box center [877, 262] width 11 height 6
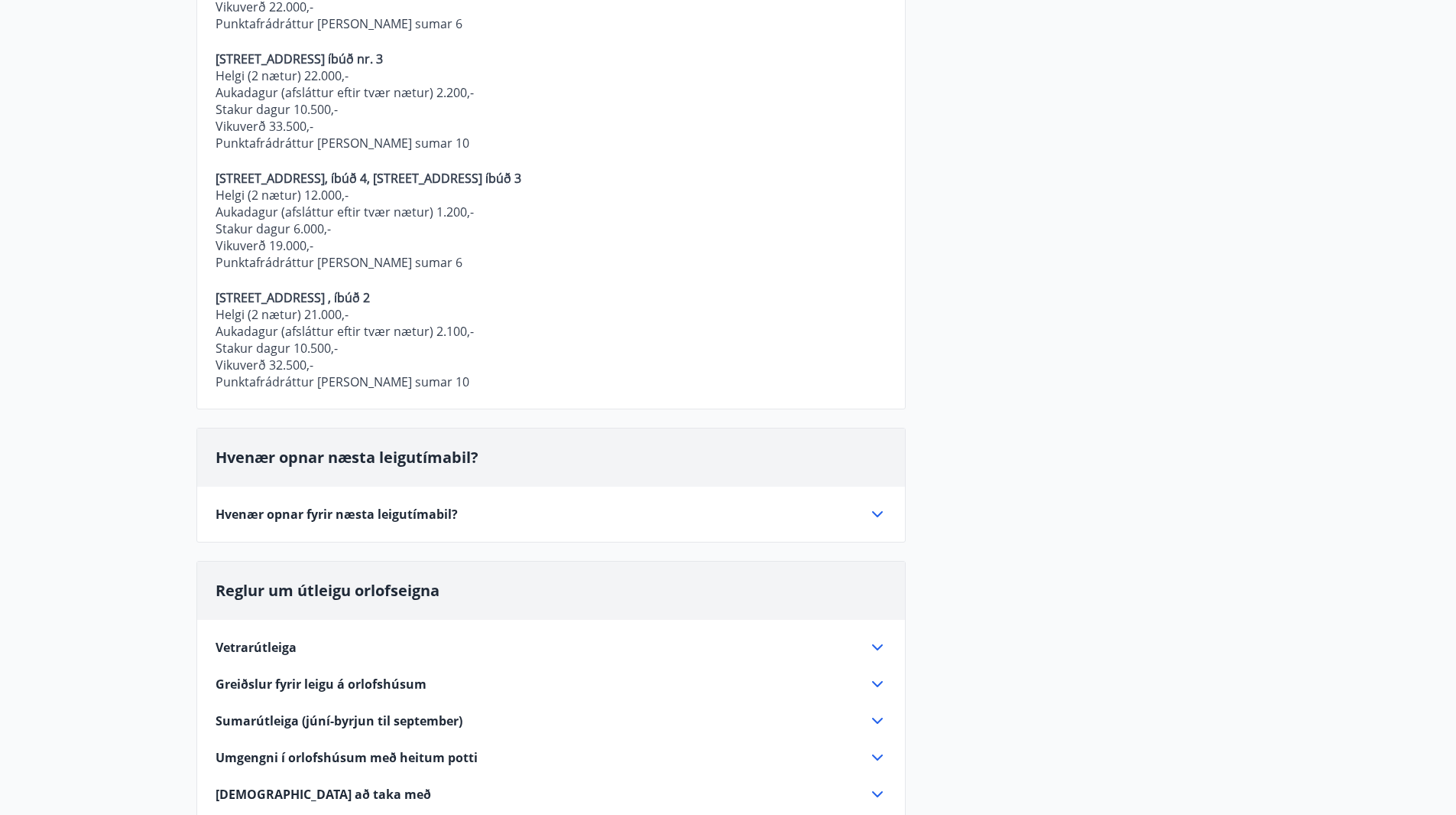
scroll to position [612, 0]
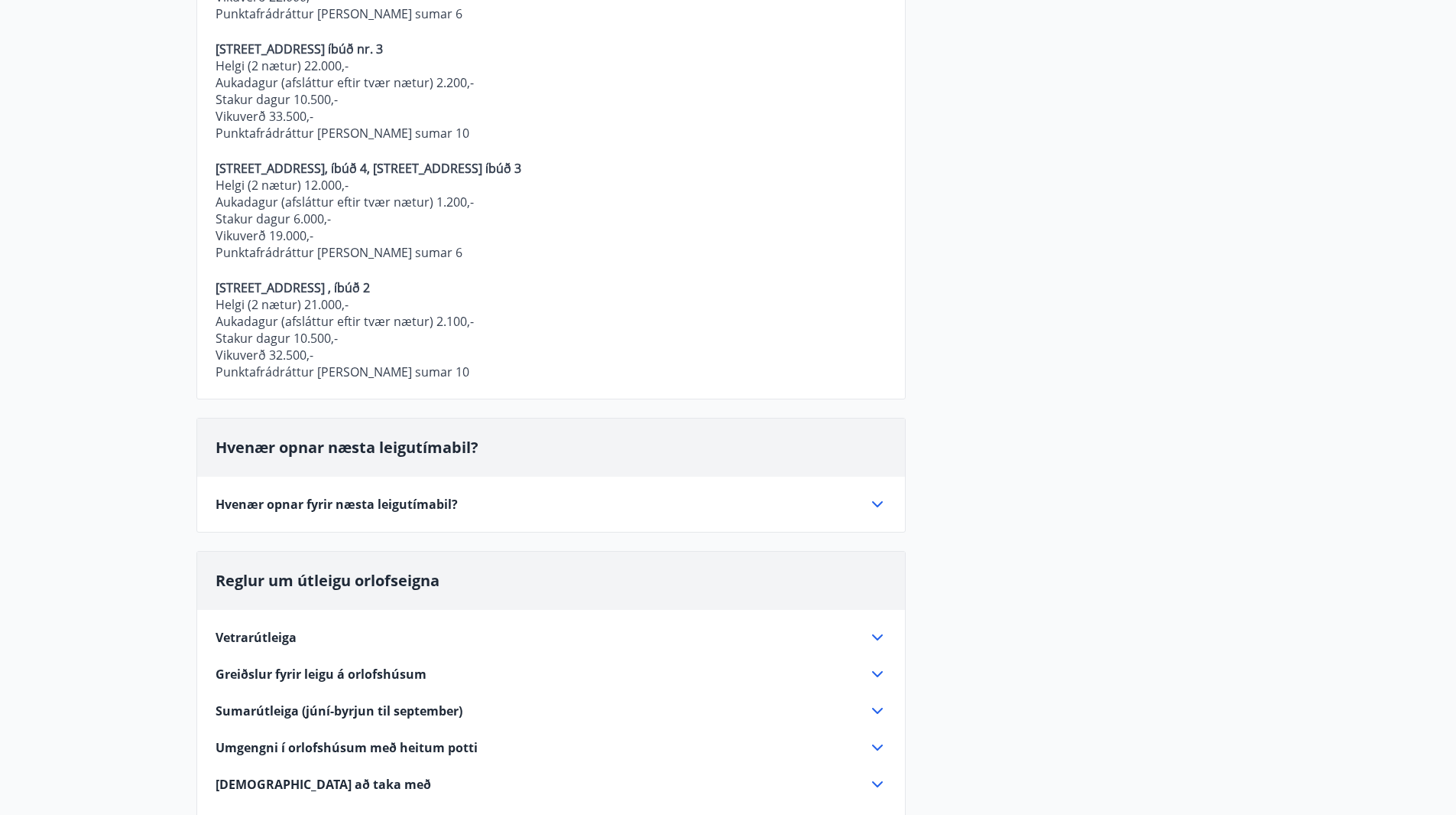
click at [882, 501] on icon at bounding box center [877, 504] width 11 height 6
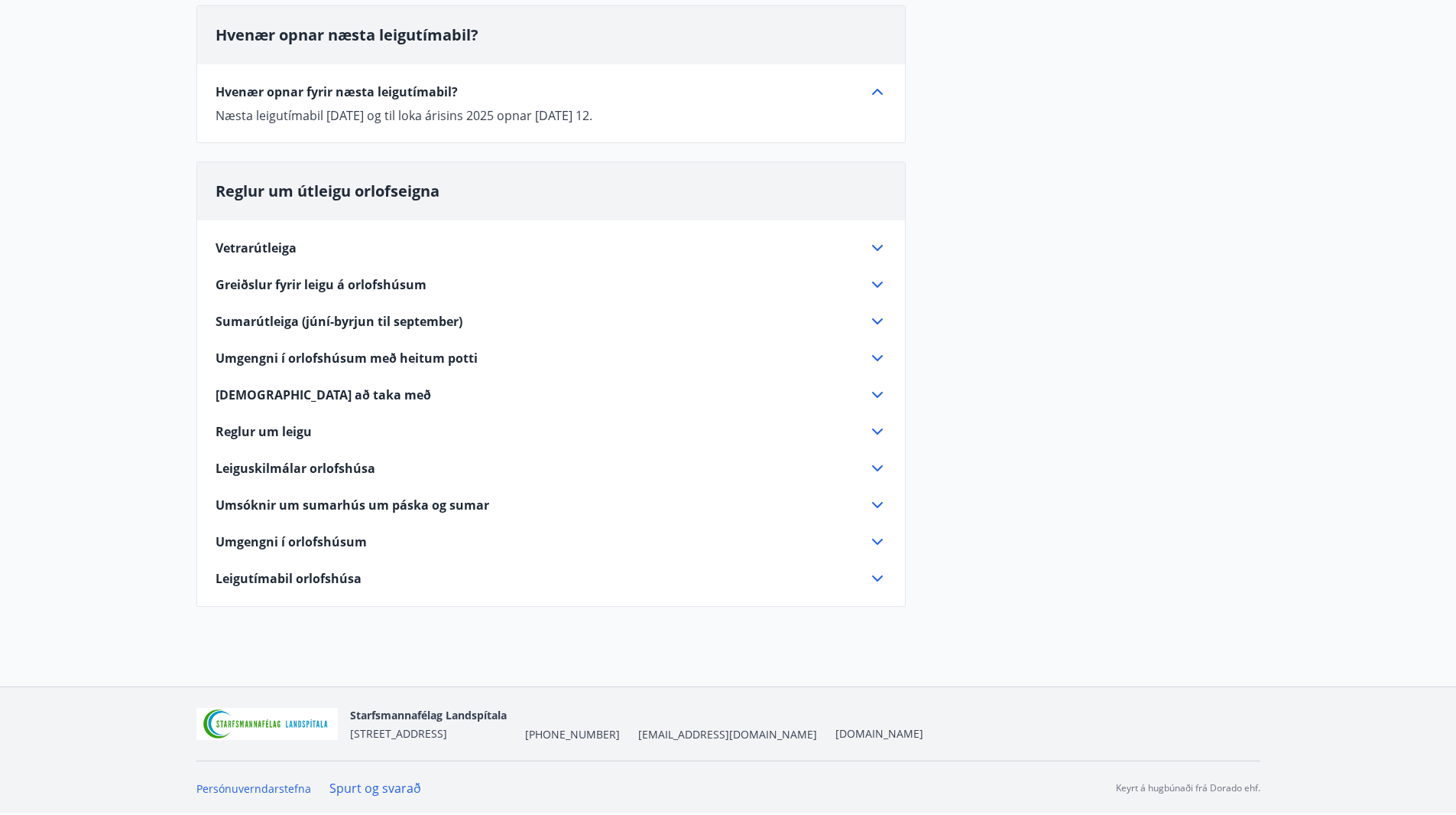
scroll to position [304, 0]
click at [882, 316] on icon at bounding box center [877, 321] width 18 height 18
